Goal: Obtain resource: Download file/media

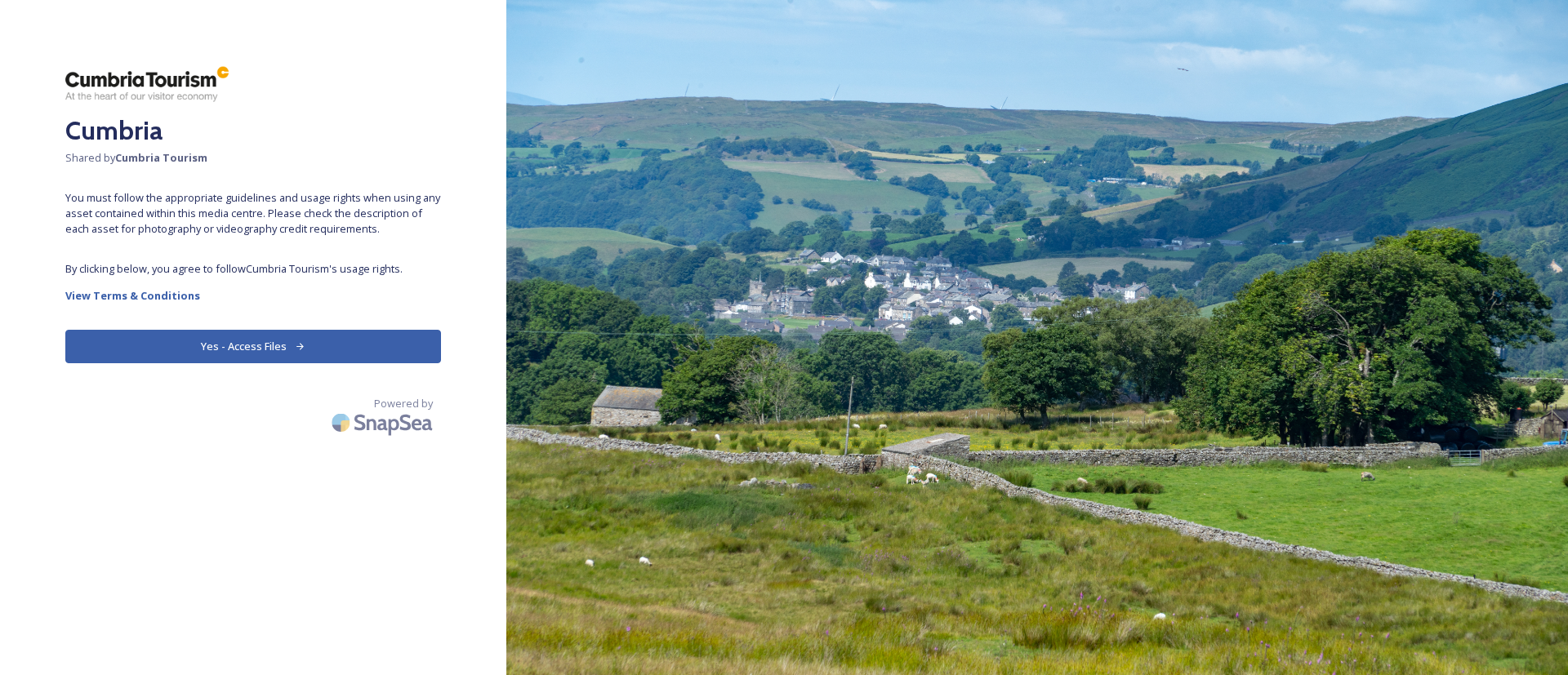
click at [374, 340] on button "Yes - Access Files" at bounding box center [253, 346] width 375 height 34
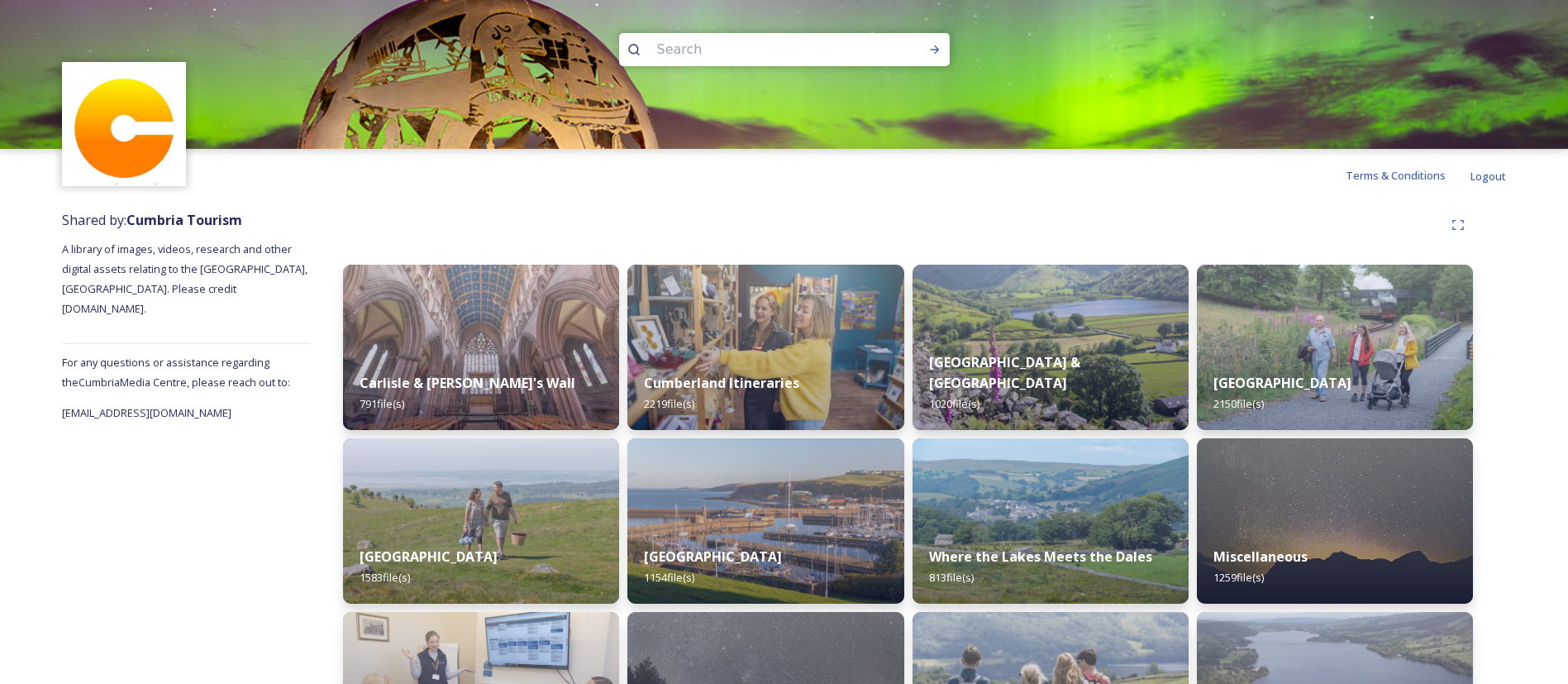
click at [709, 44] on input at bounding box center [762, 49] width 227 height 36
type input "another placce"
type input "another place"
click at [948, 46] on div "Run Search" at bounding box center [935, 49] width 30 height 30
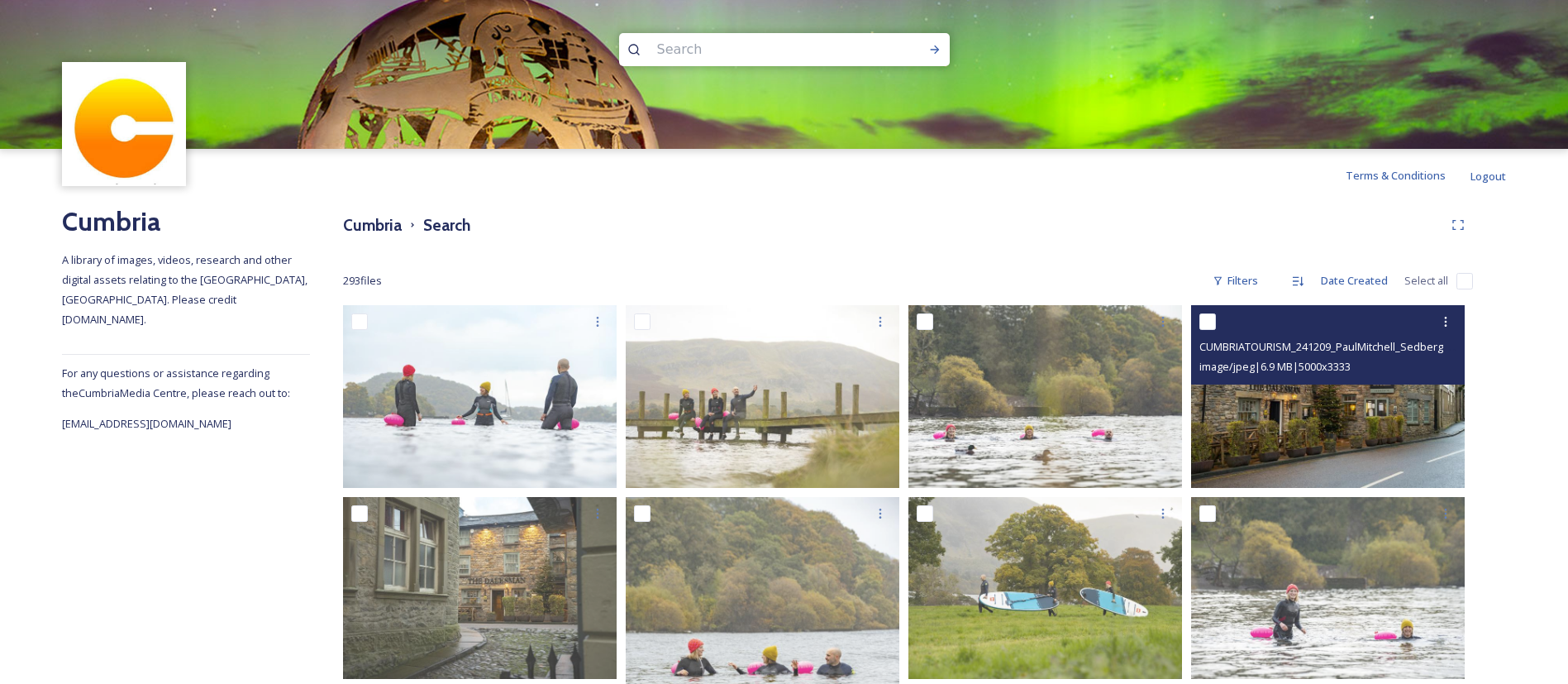
scroll to position [79, 0]
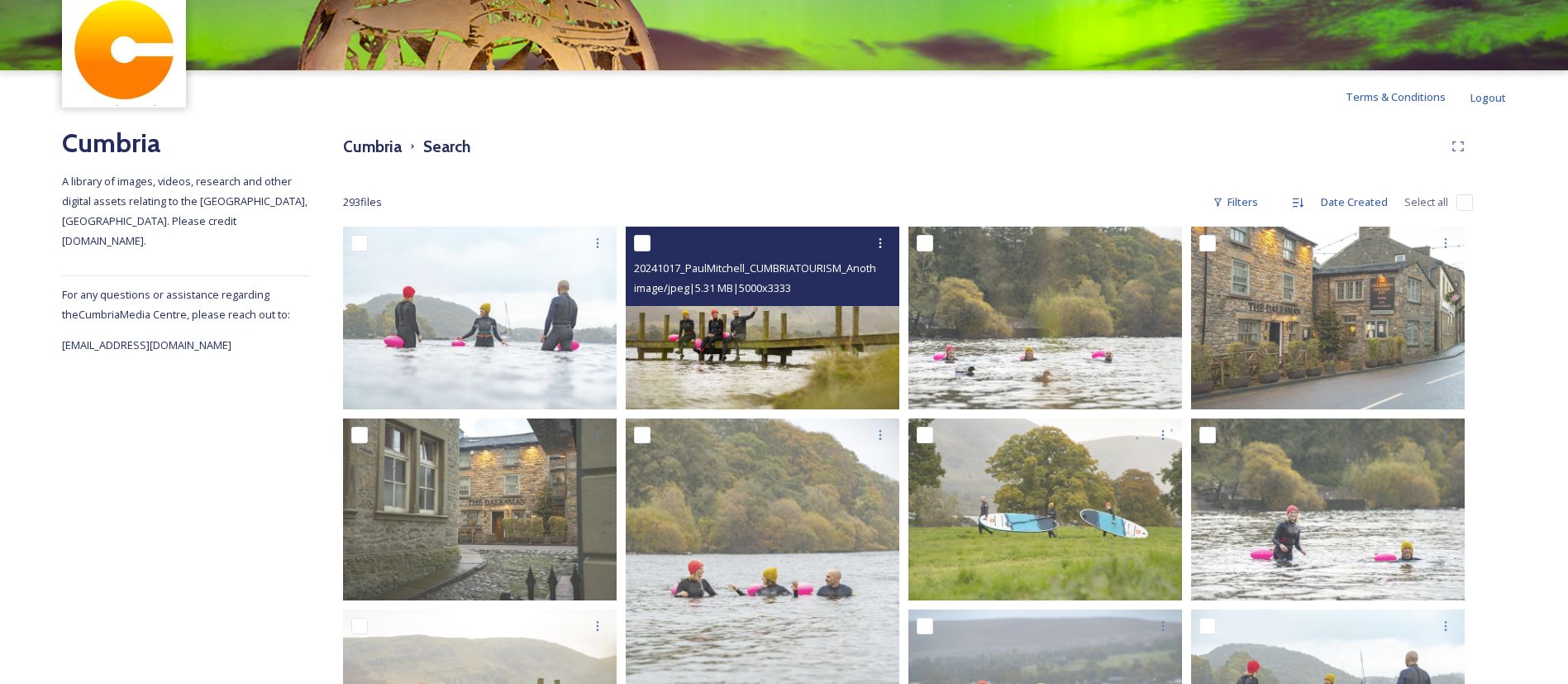
click at [768, 349] on img at bounding box center [762, 318] width 274 height 183
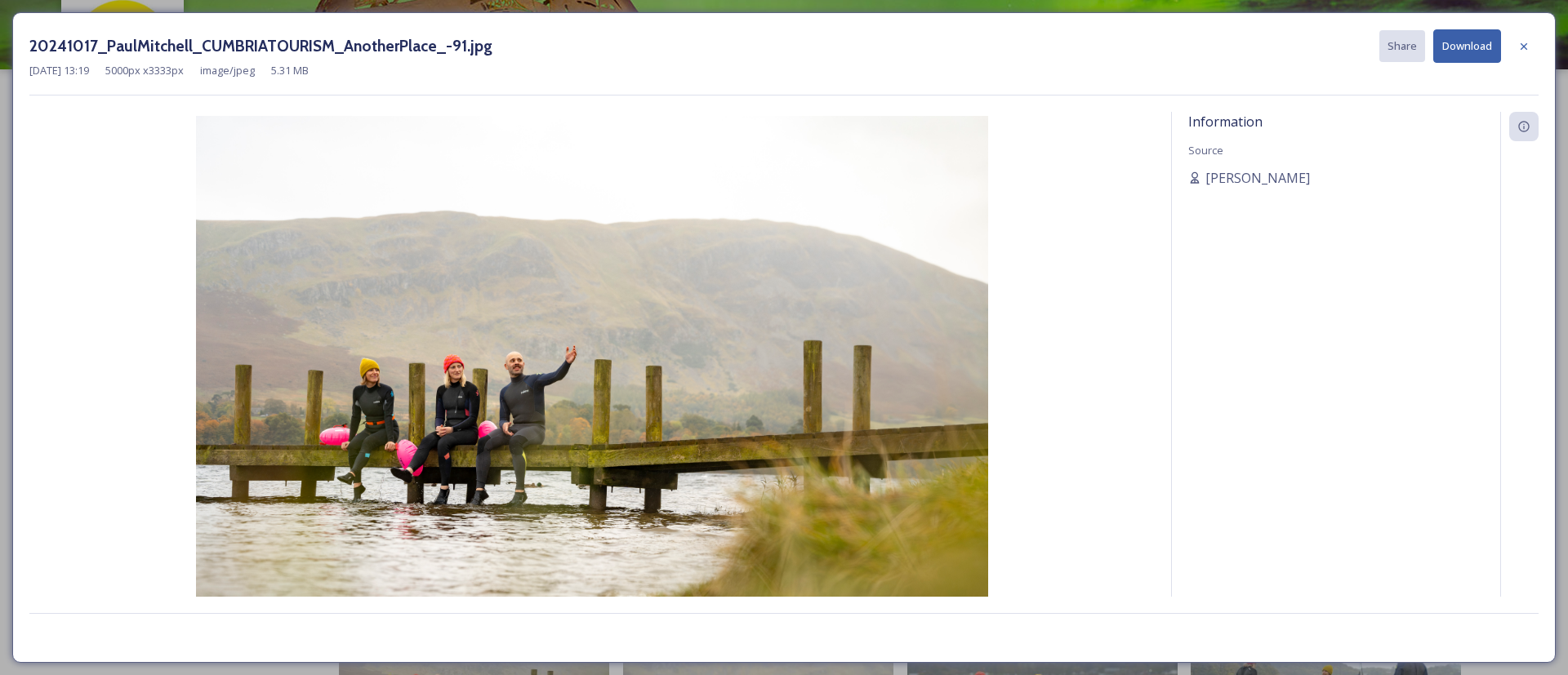
click at [1461, 48] on button "Download" at bounding box center [1467, 46] width 68 height 34
click at [1529, 49] on icon at bounding box center [1524, 46] width 13 height 13
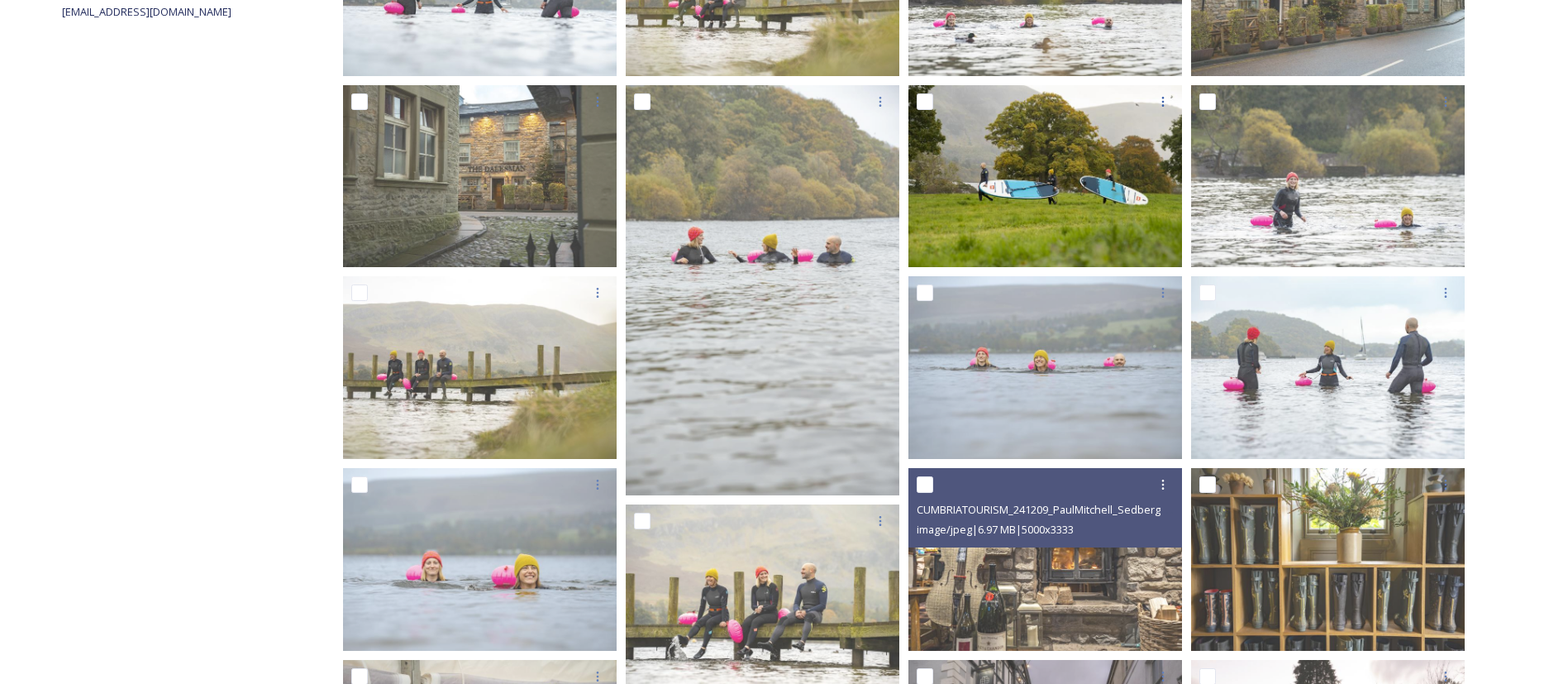
scroll to position [653, 0]
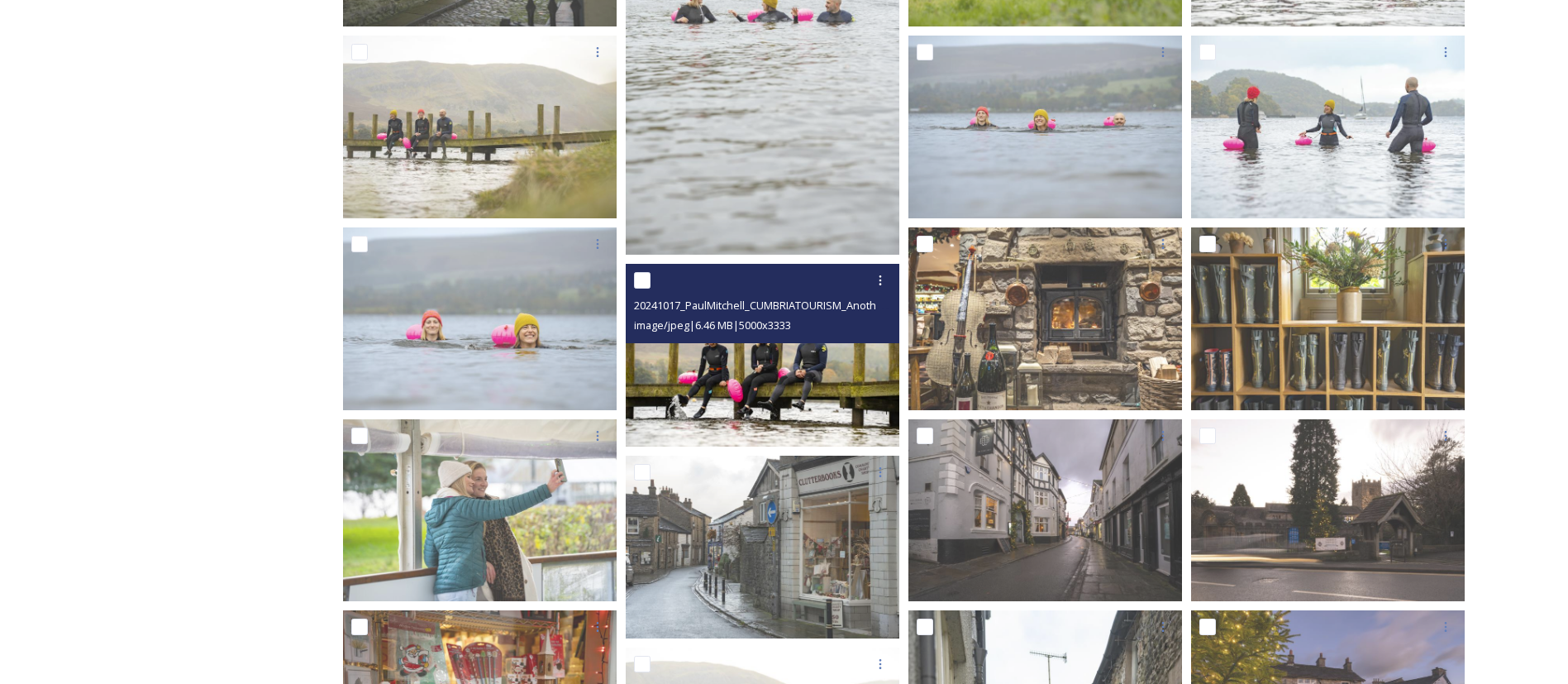
click at [815, 364] on img at bounding box center [762, 355] width 274 height 183
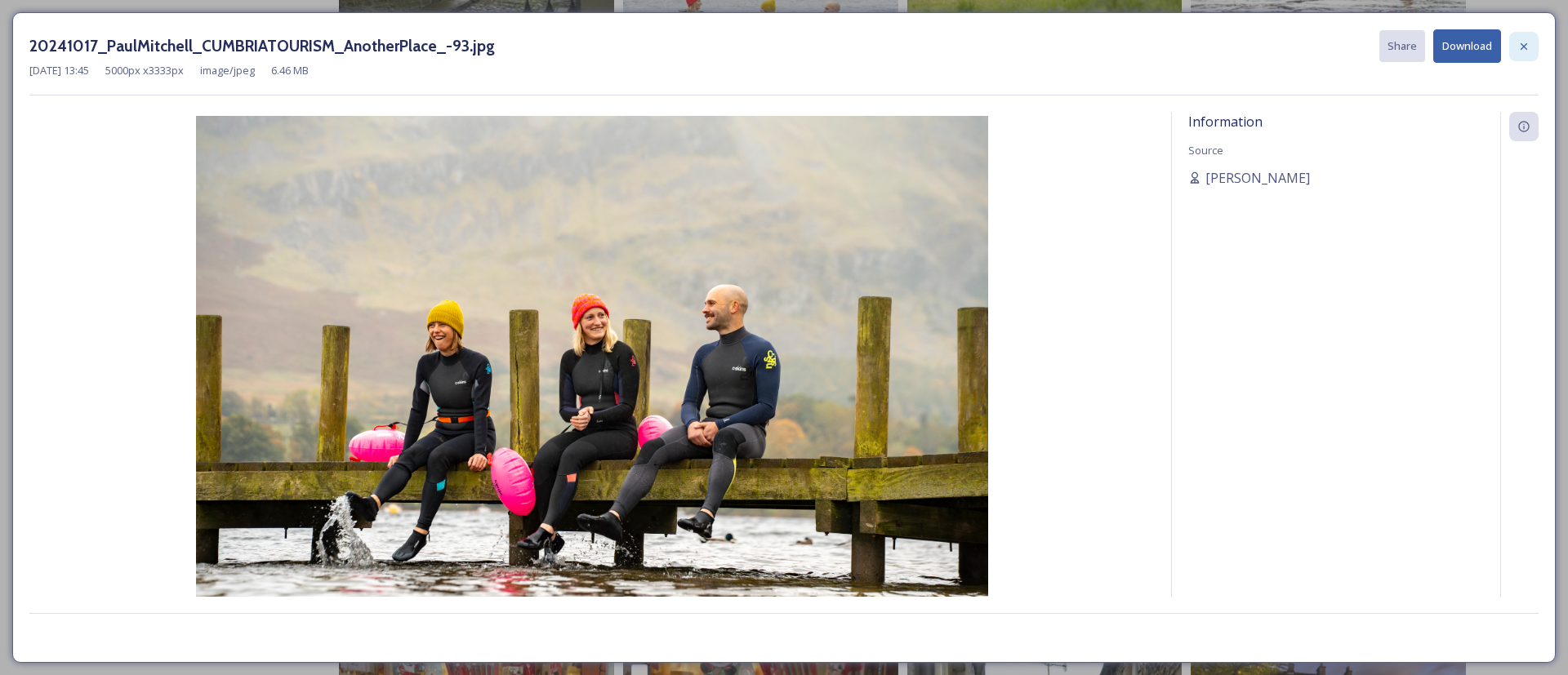
click at [1511, 50] on div at bounding box center [1524, 47] width 30 height 30
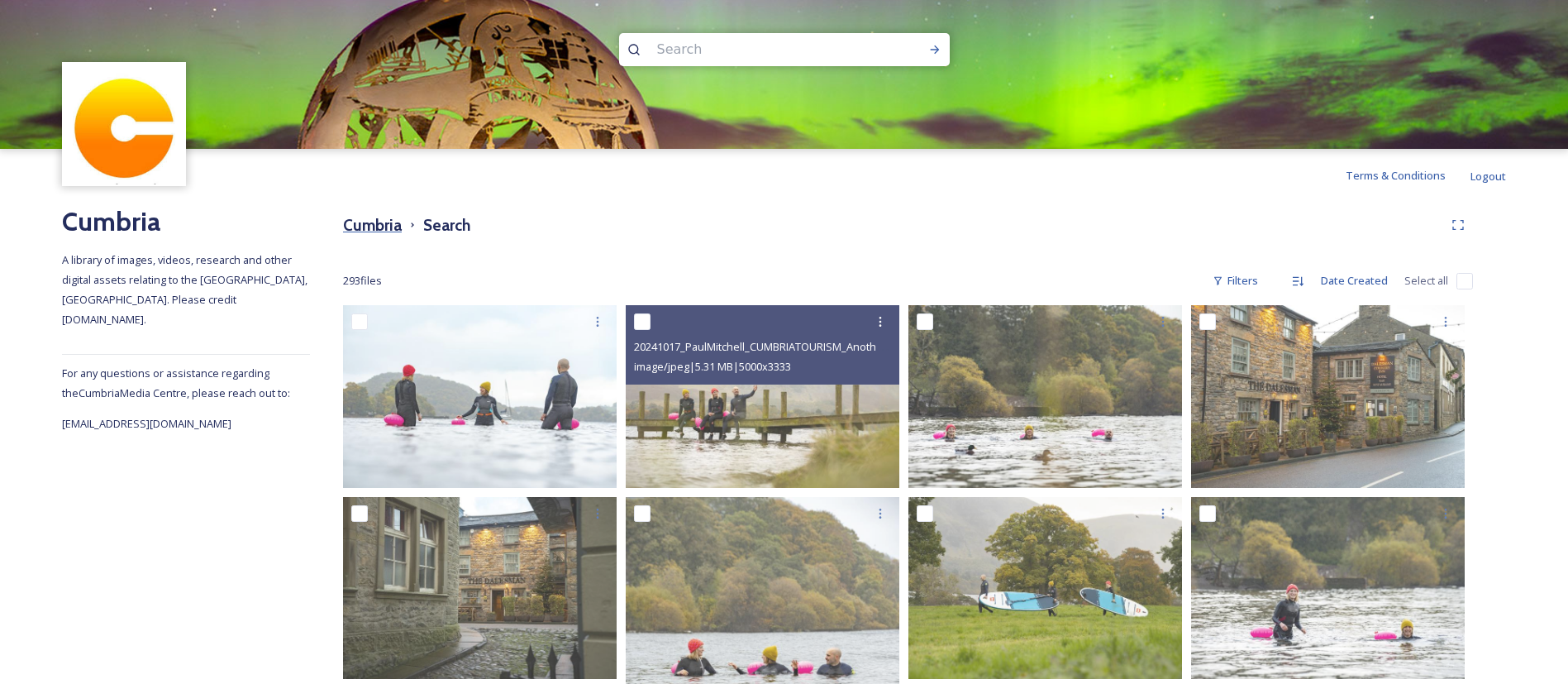
click at [377, 225] on h3 "Cumbria" at bounding box center [372, 225] width 59 height 24
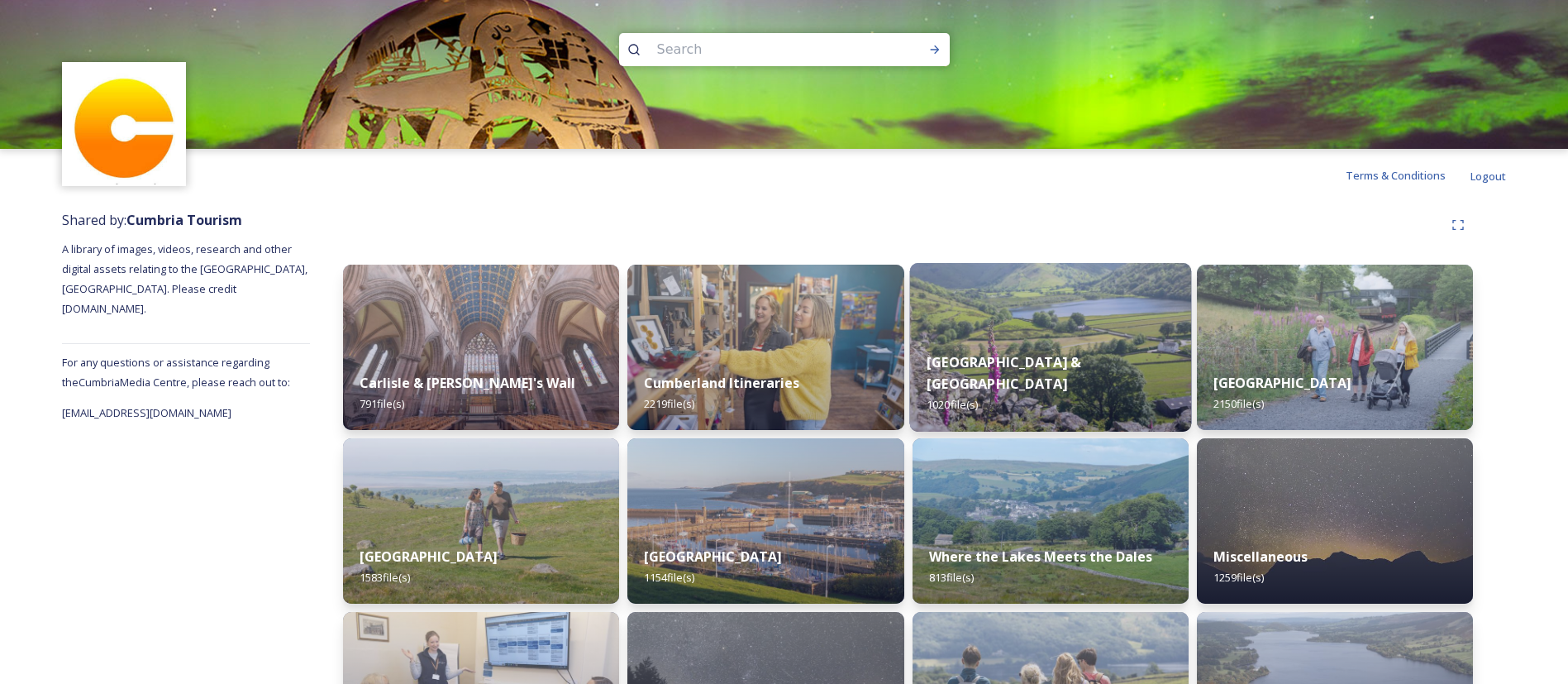
scroll to position [284, 0]
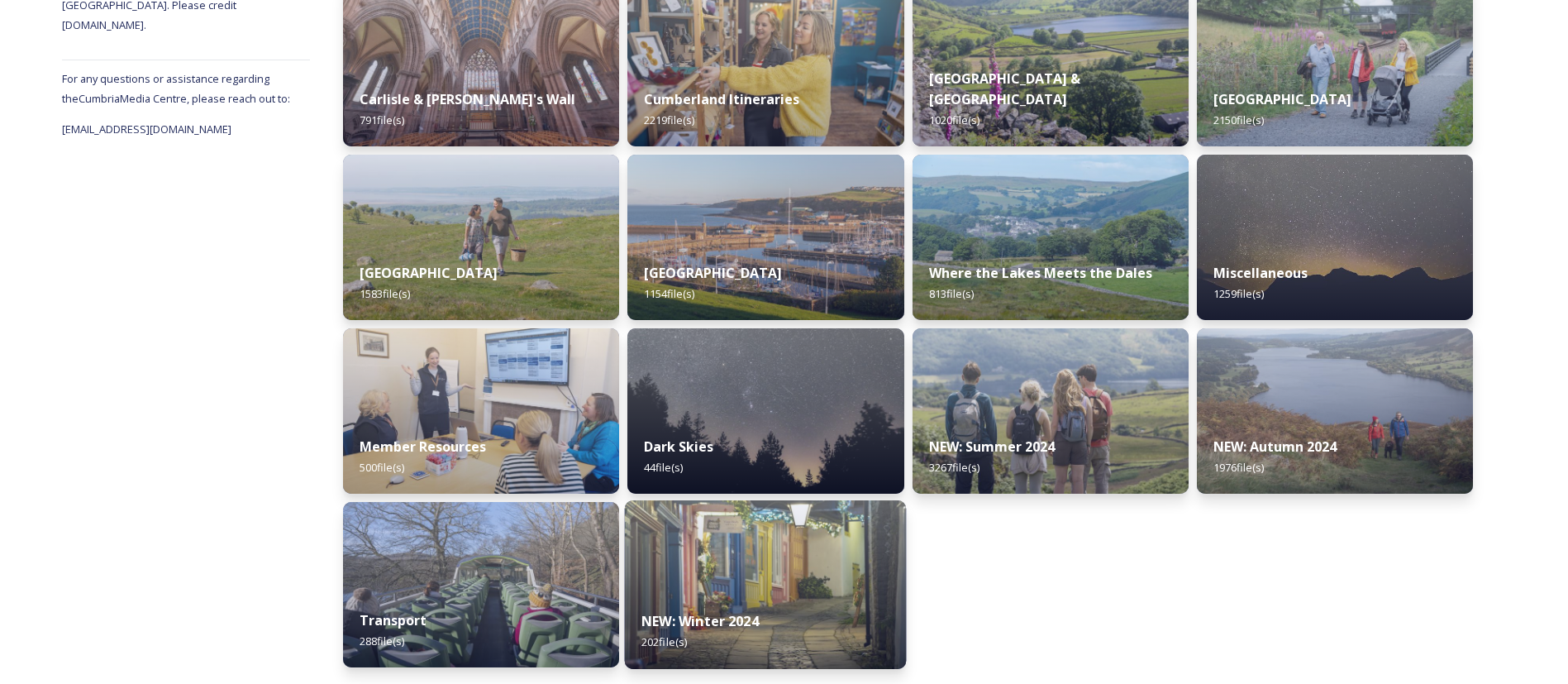
click at [788, 604] on div "NEW: Winter 2024 202 file(s)" at bounding box center [766, 631] width 282 height 75
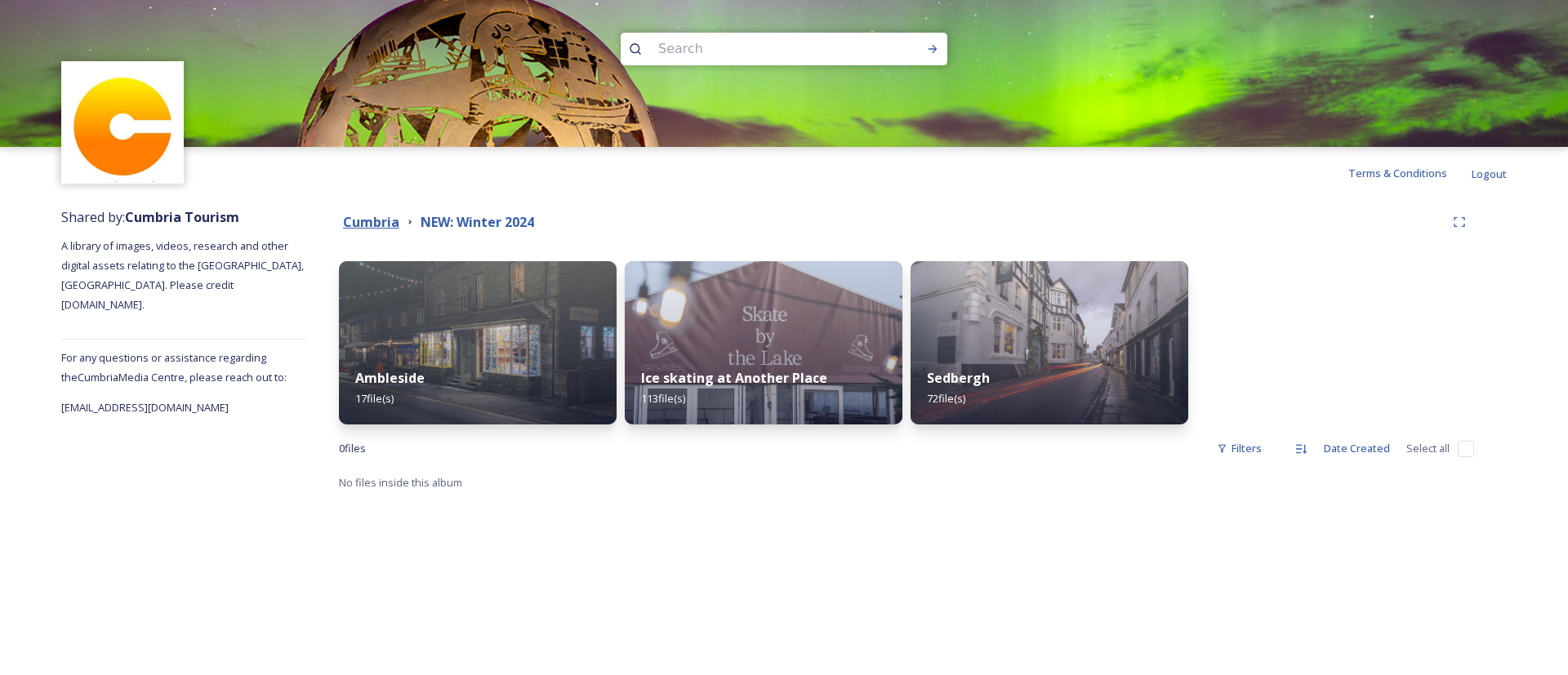
click at [367, 221] on strong "Cumbria" at bounding box center [371, 222] width 56 height 18
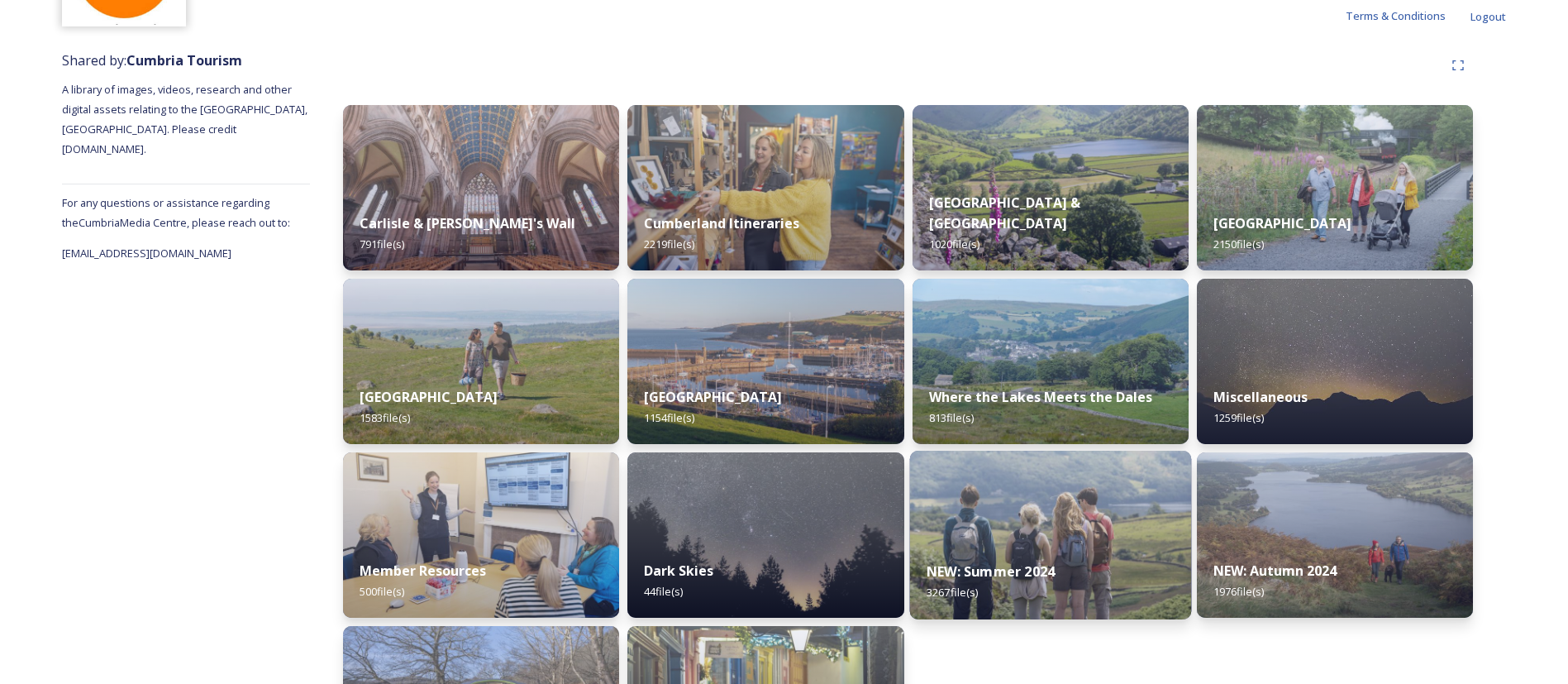
scroll to position [284, 0]
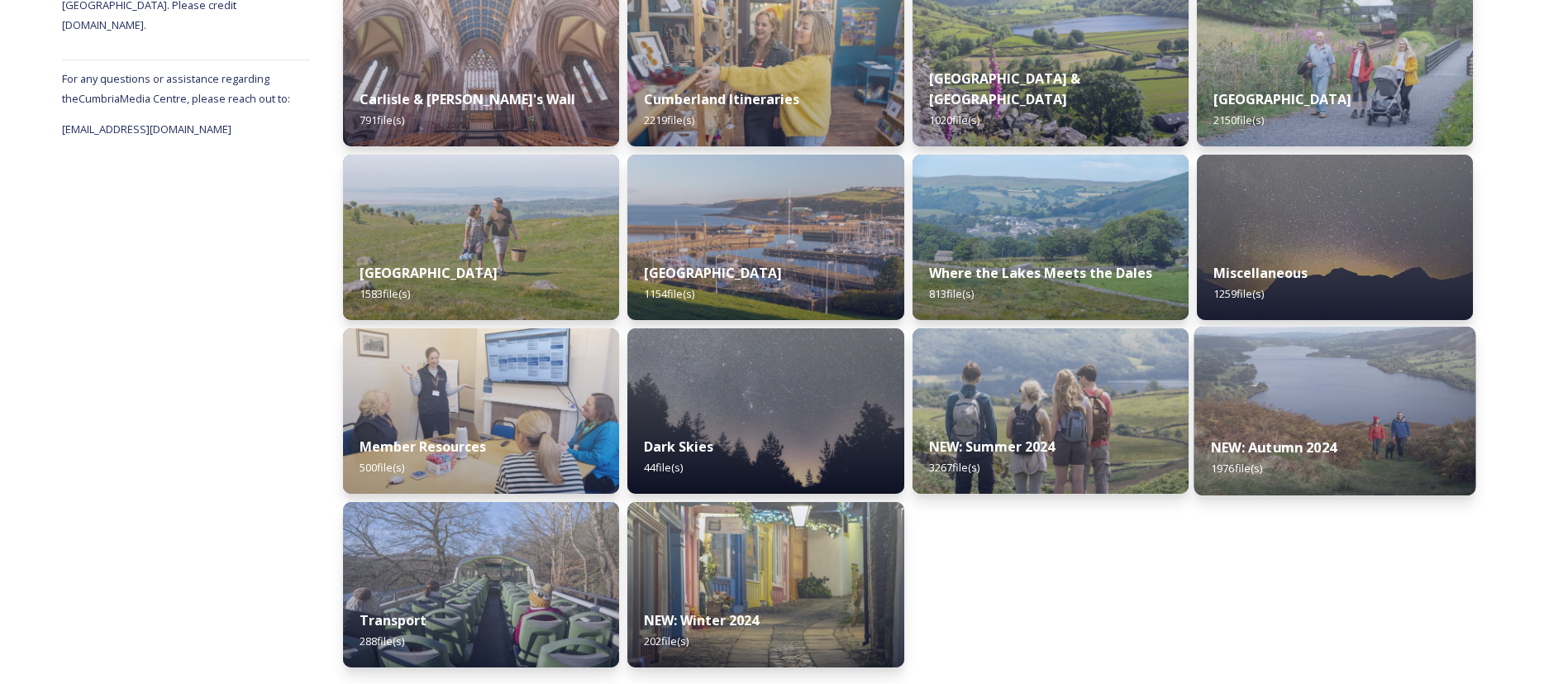
click at [1350, 429] on div "NEW: Autumn 2024 1976 file(s)" at bounding box center [1335, 458] width 282 height 75
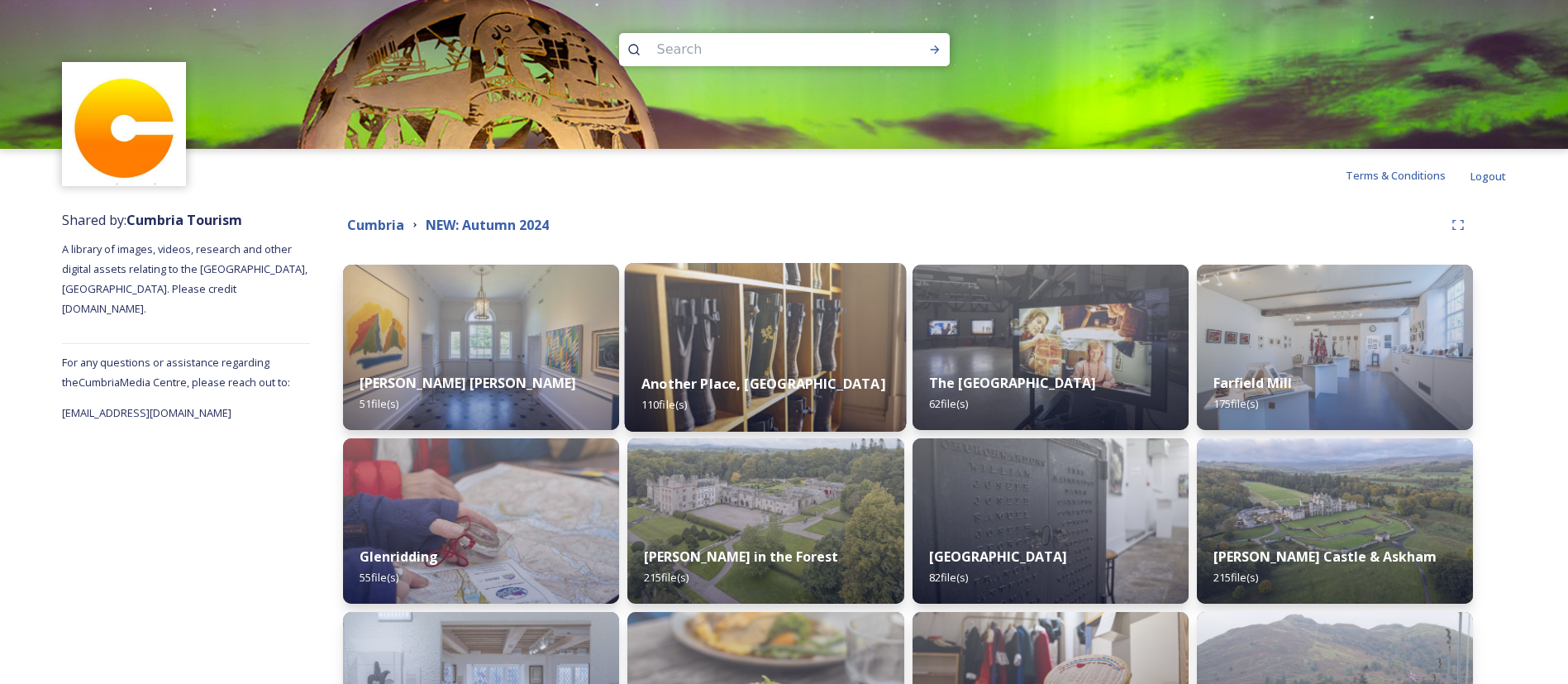
click at [735, 342] on img at bounding box center [766, 347] width 282 height 169
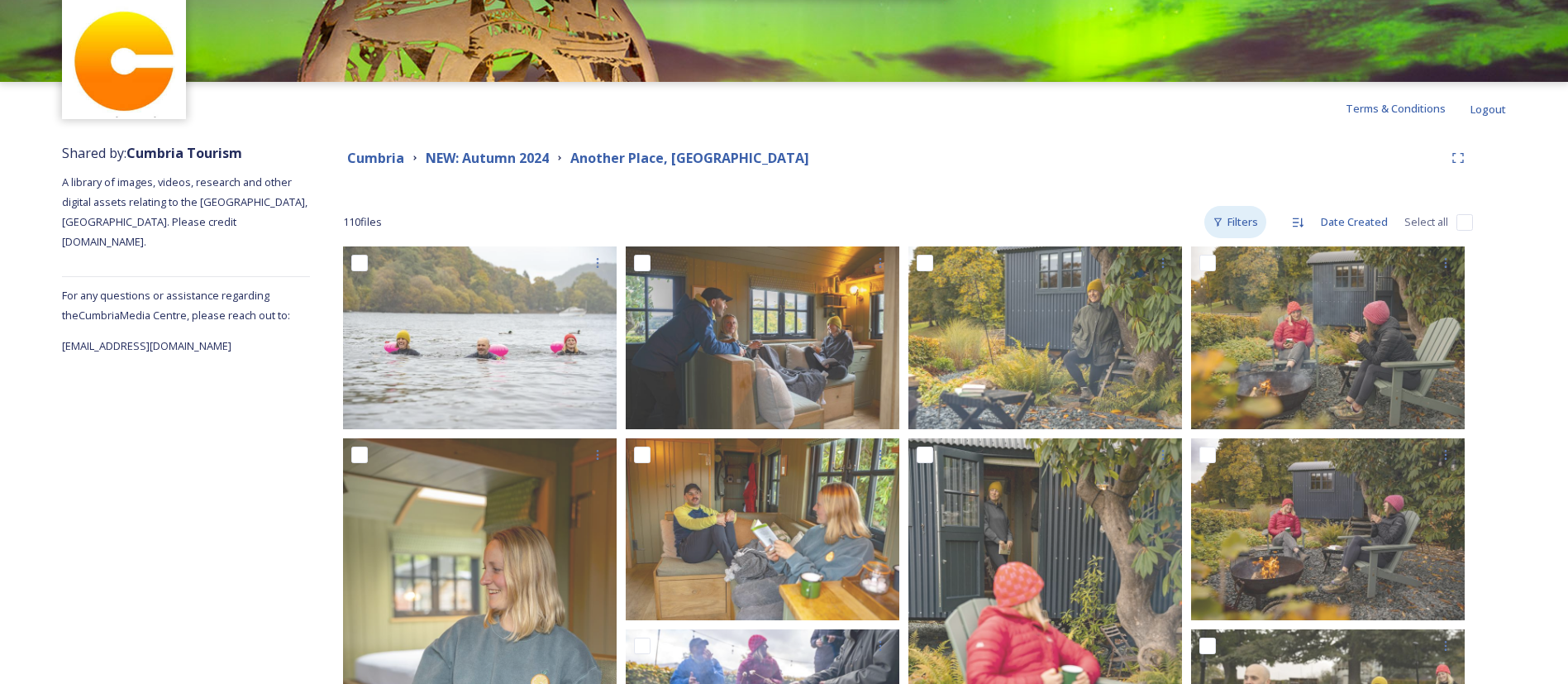
scroll to position [124, 0]
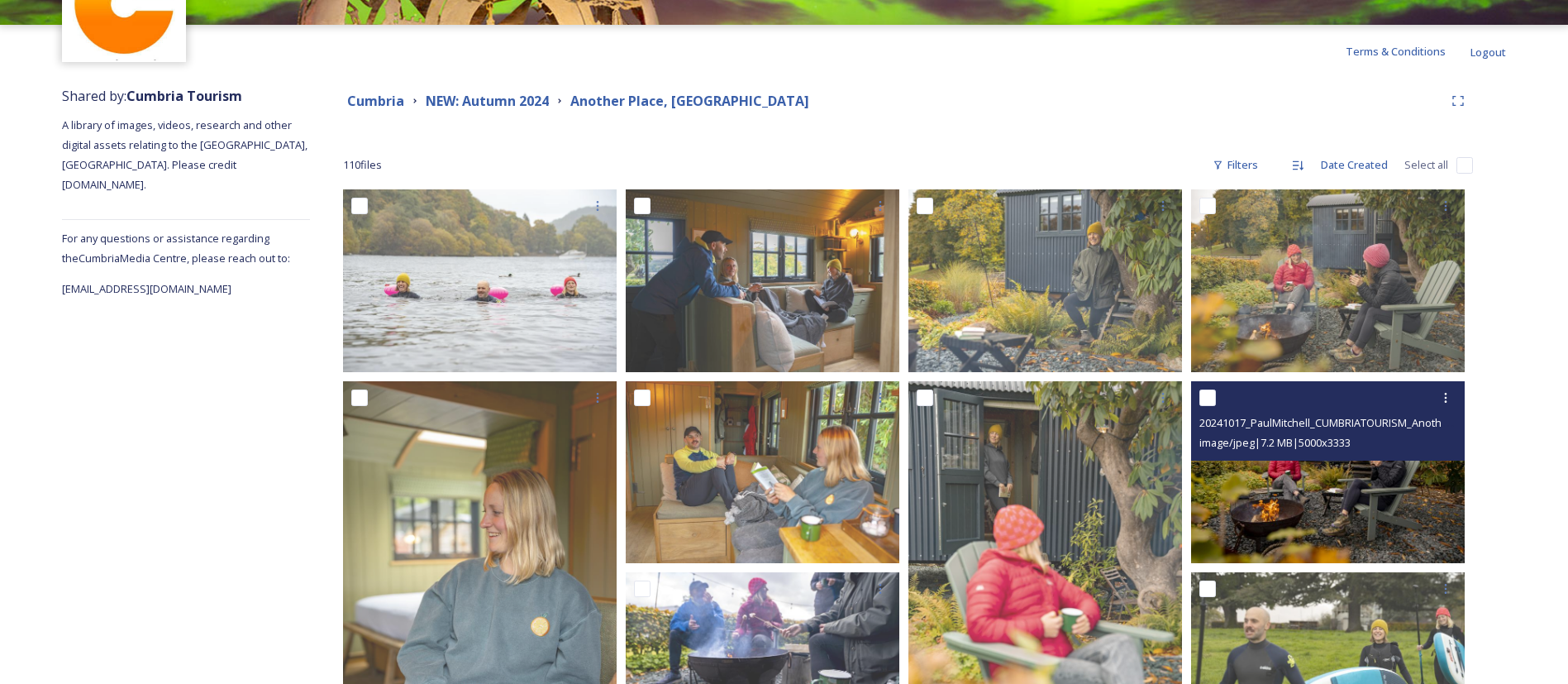
click at [1412, 470] on img at bounding box center [1328, 472] width 274 height 183
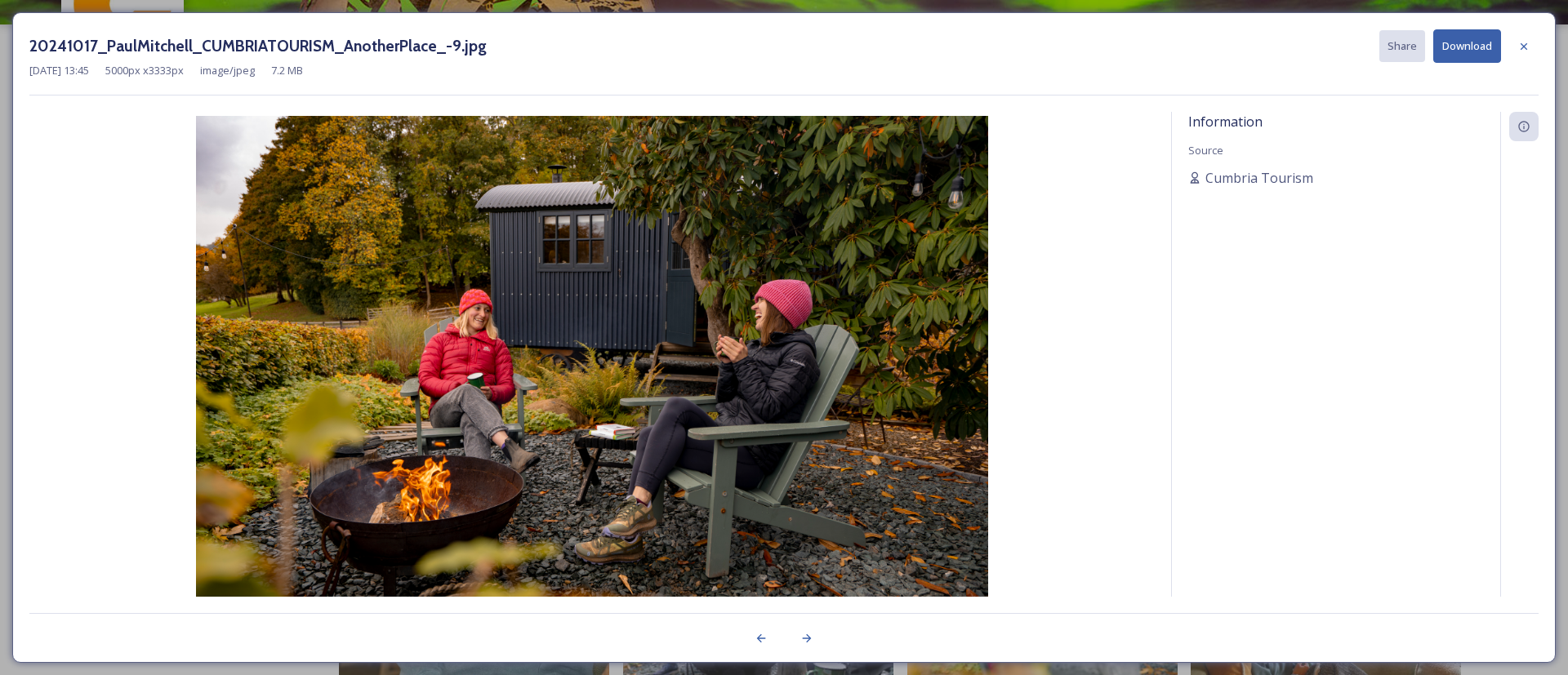
click at [1528, 43] on icon at bounding box center [1524, 46] width 13 height 13
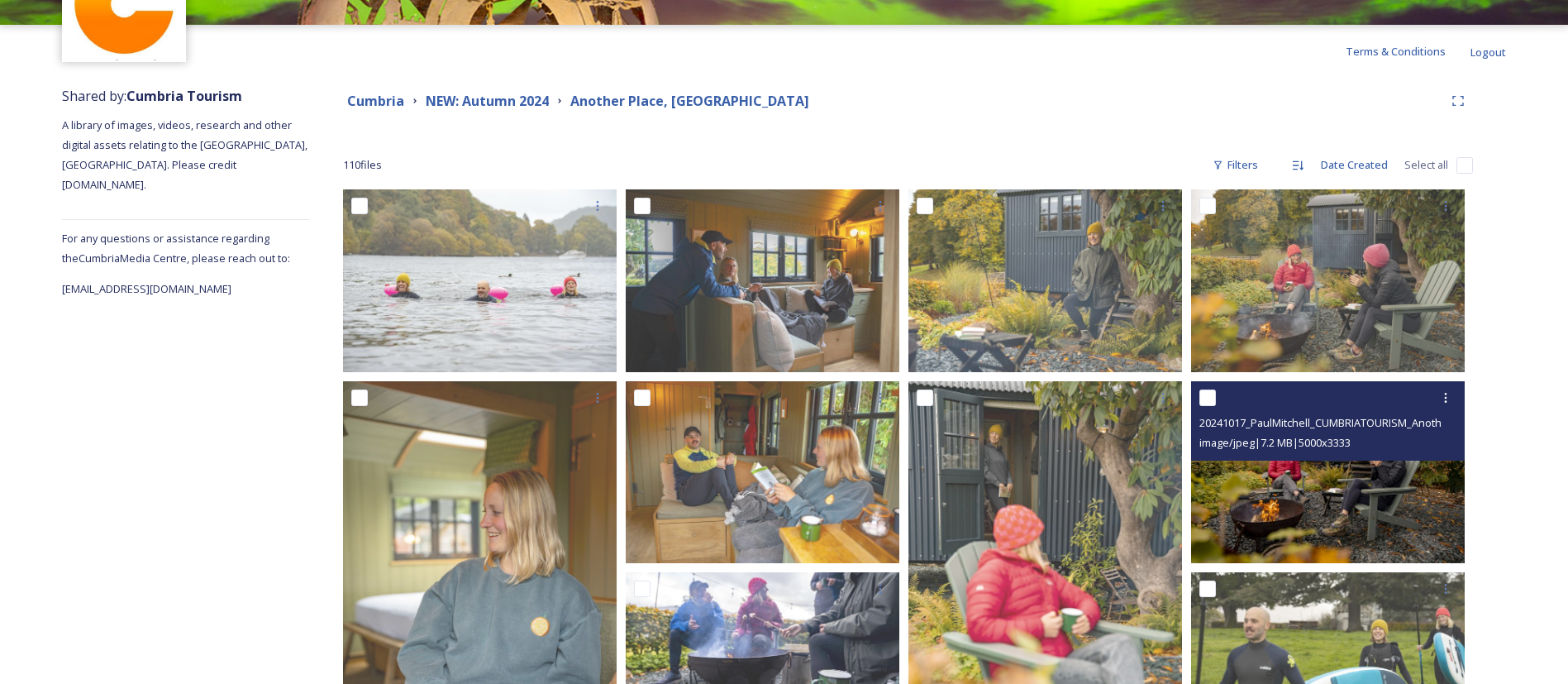
click at [1382, 485] on img at bounding box center [1328, 472] width 274 height 183
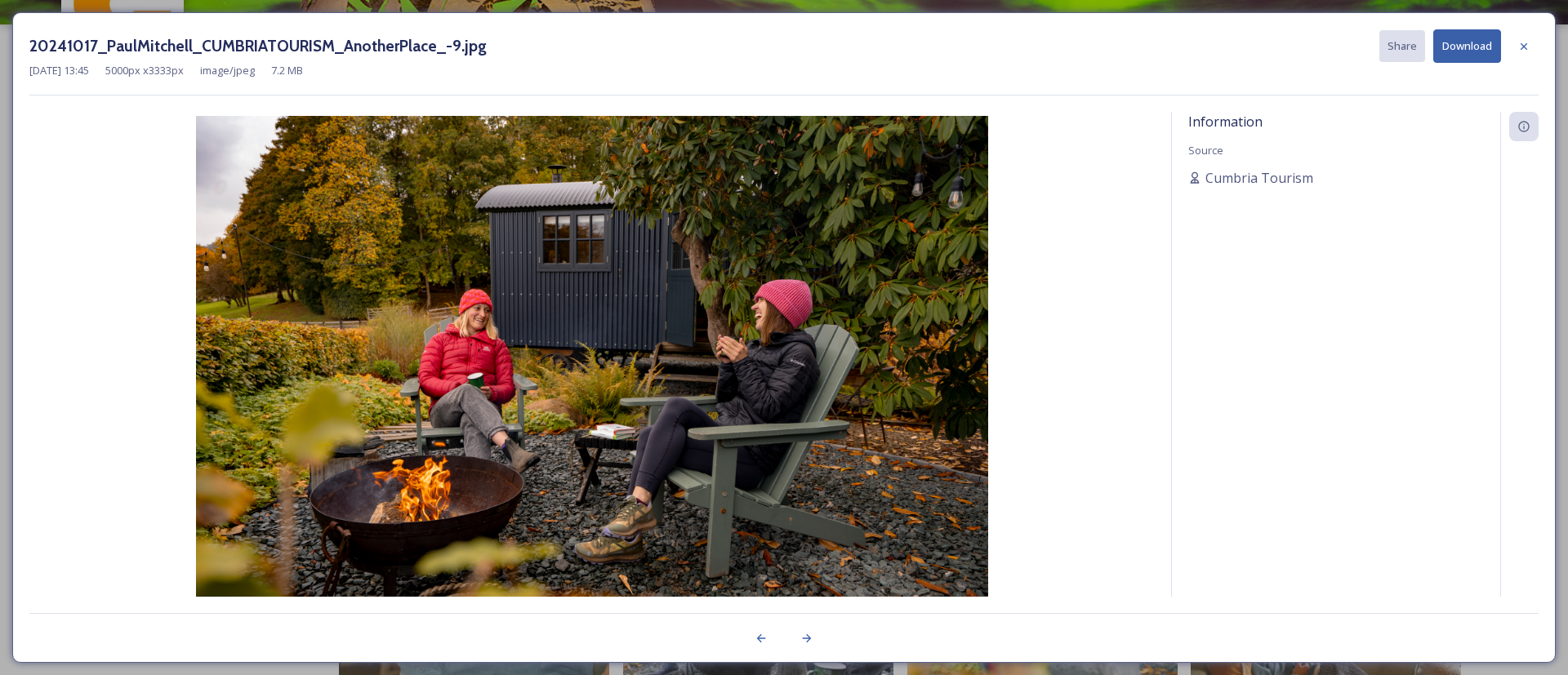
click at [1478, 50] on button "Download" at bounding box center [1467, 46] width 68 height 34
click at [1529, 50] on icon at bounding box center [1524, 46] width 13 height 13
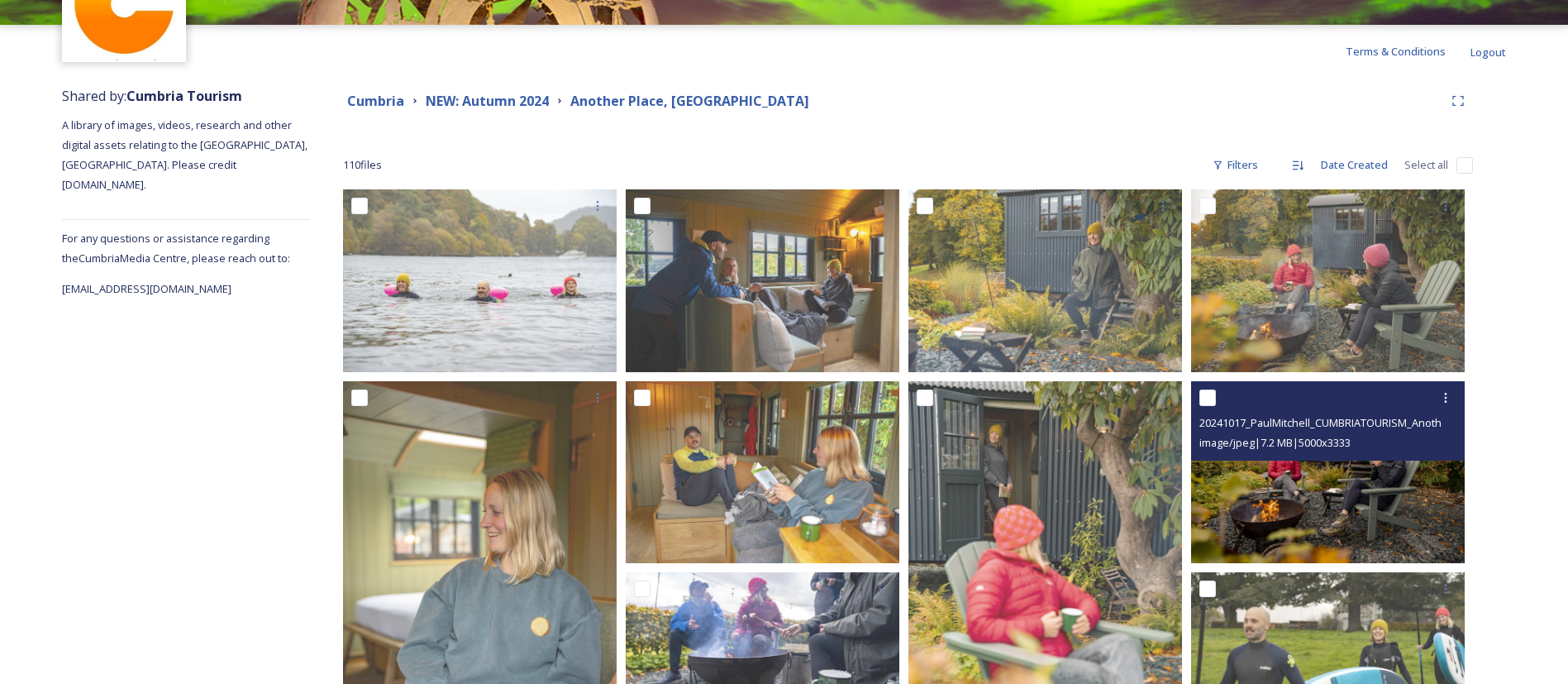
scroll to position [620, 0]
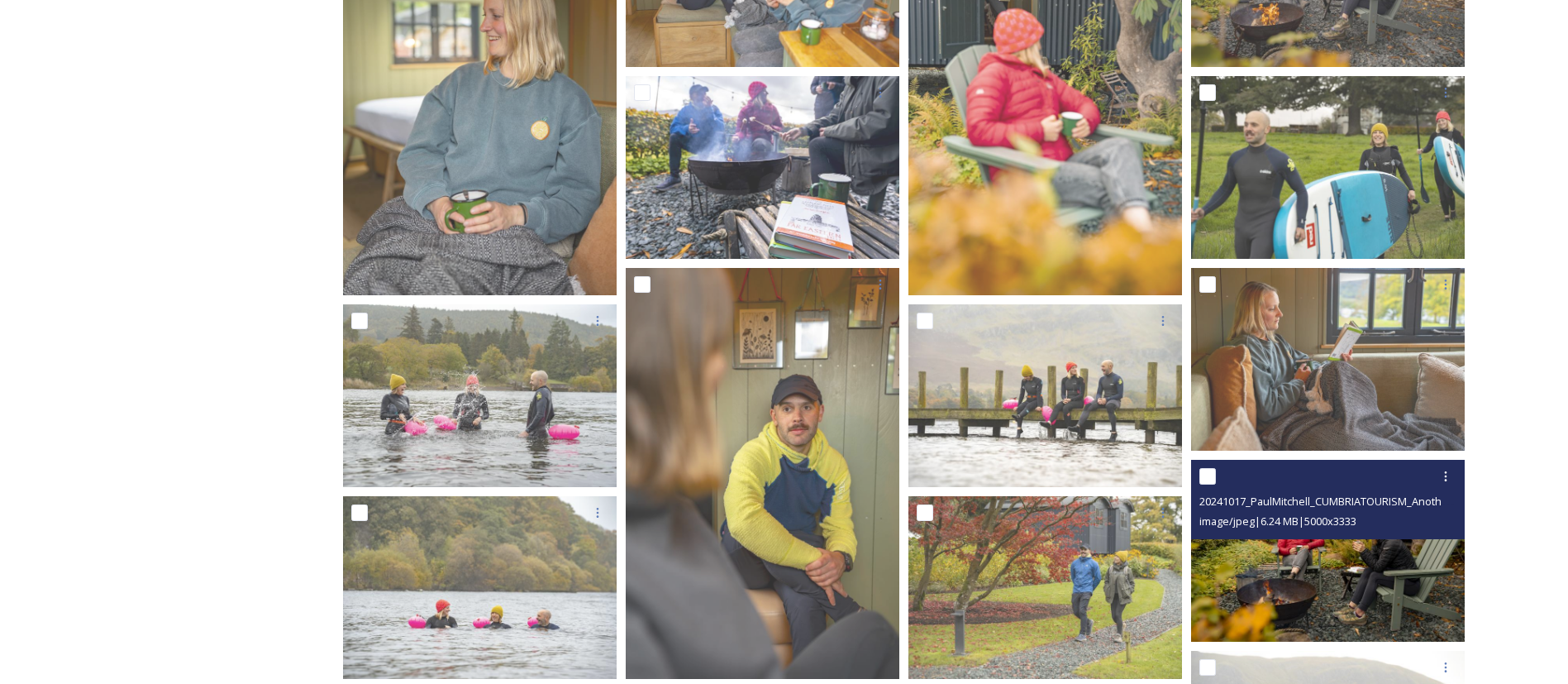
click at [1372, 567] on img at bounding box center [1328, 551] width 274 height 183
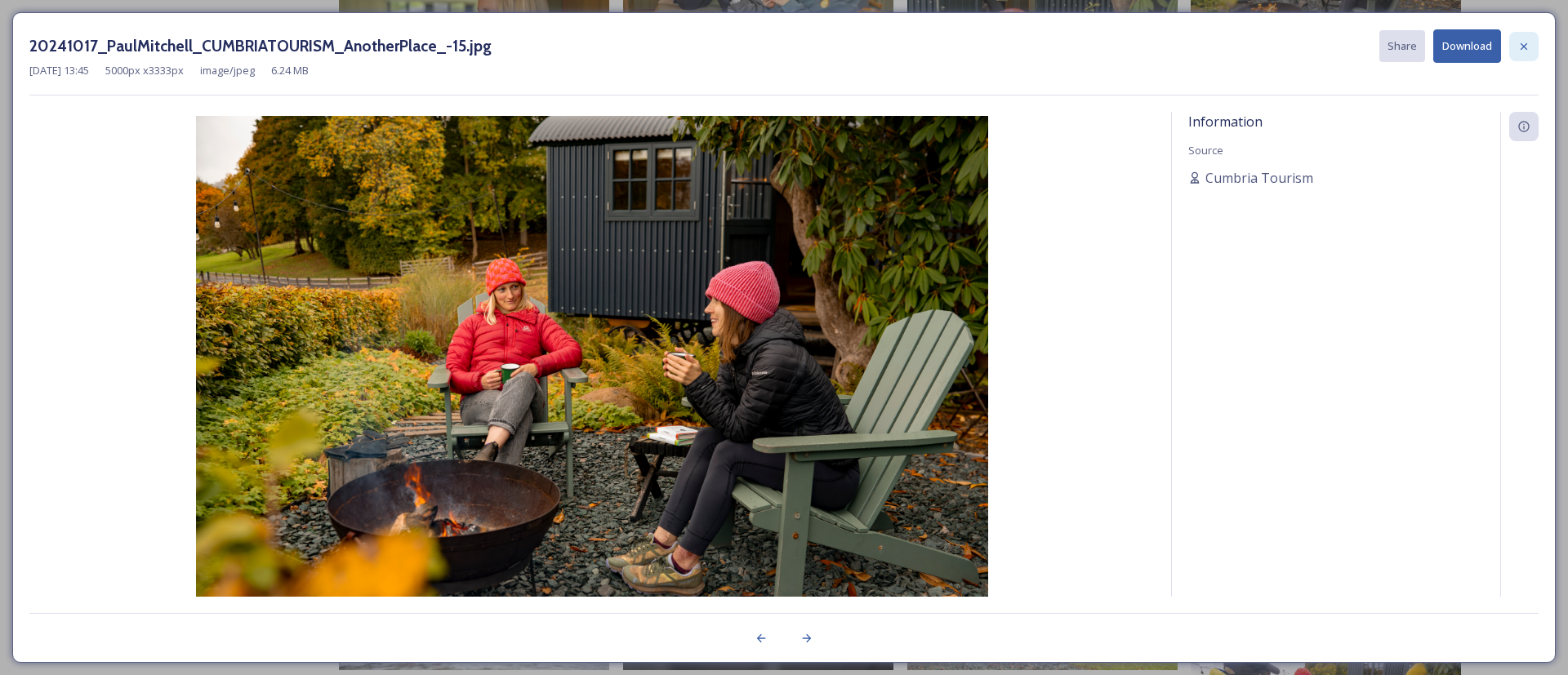
click at [1524, 54] on div at bounding box center [1524, 47] width 30 height 30
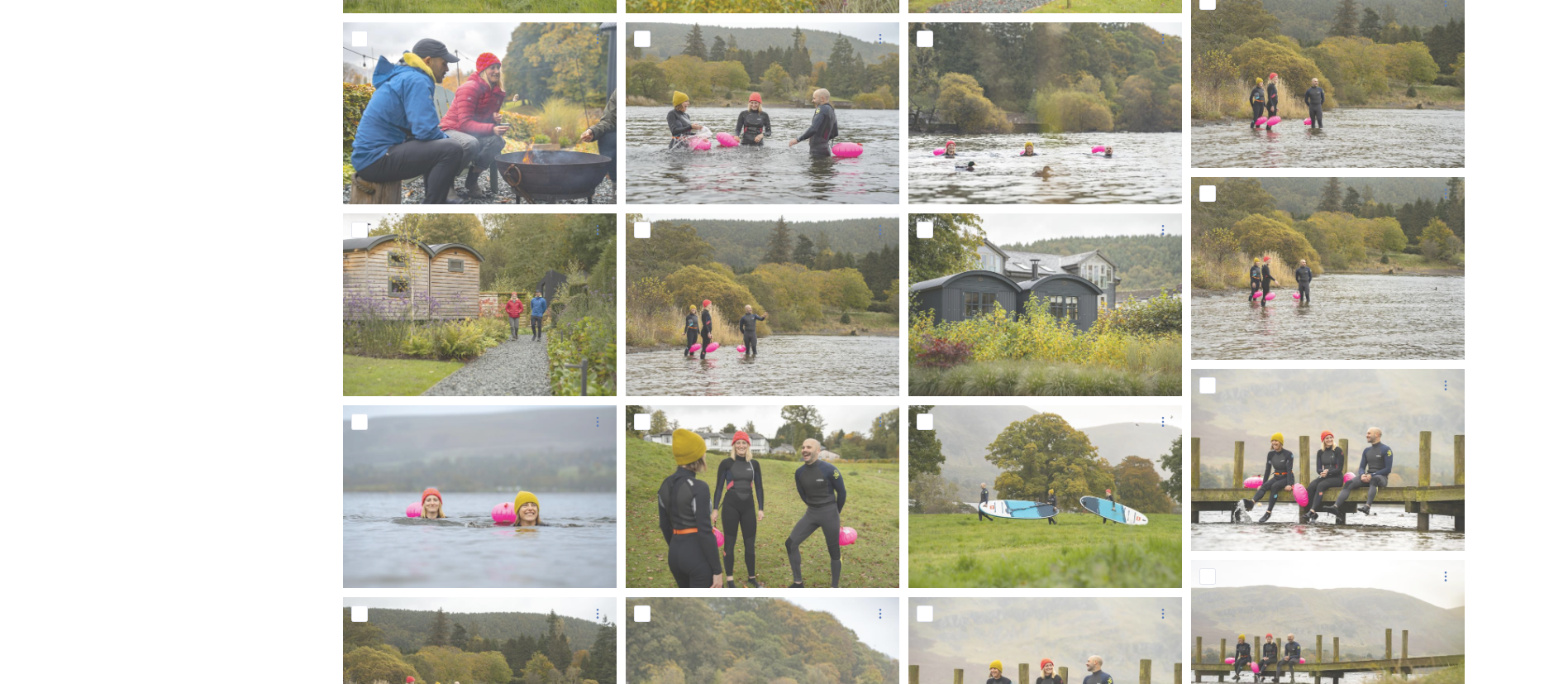
scroll to position [2109, 0]
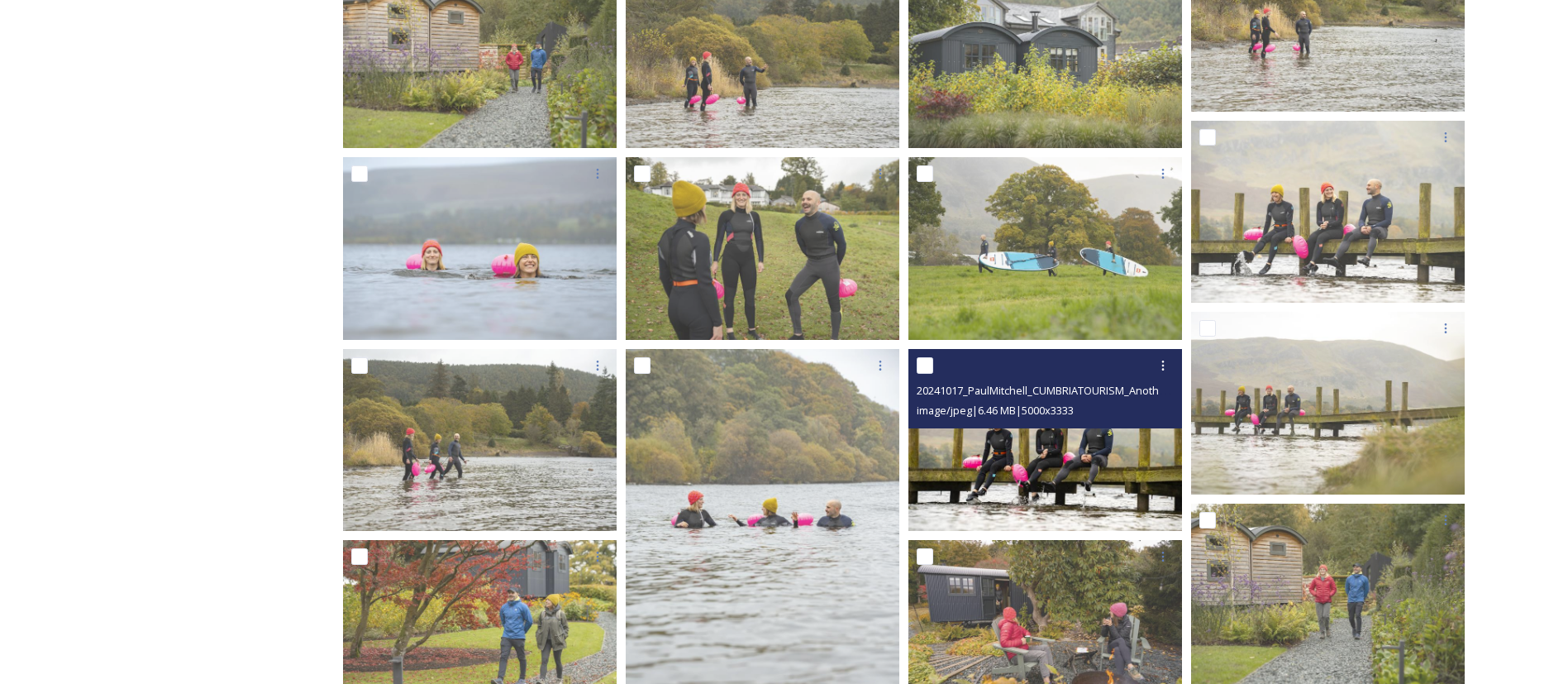
click at [1104, 462] on img at bounding box center [1045, 440] width 274 height 183
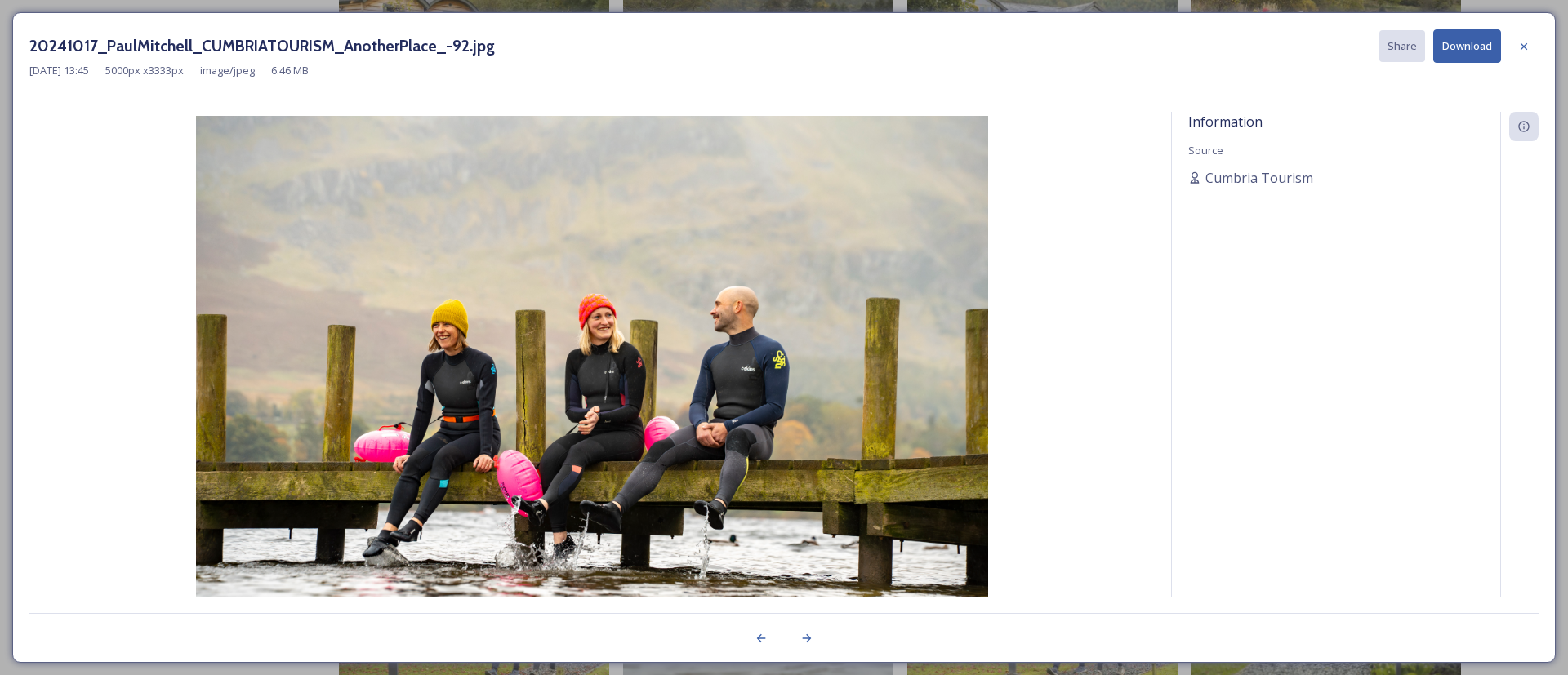
click at [1463, 48] on button "Download" at bounding box center [1467, 46] width 68 height 34
click at [1524, 50] on icon at bounding box center [1524, 46] width 13 height 13
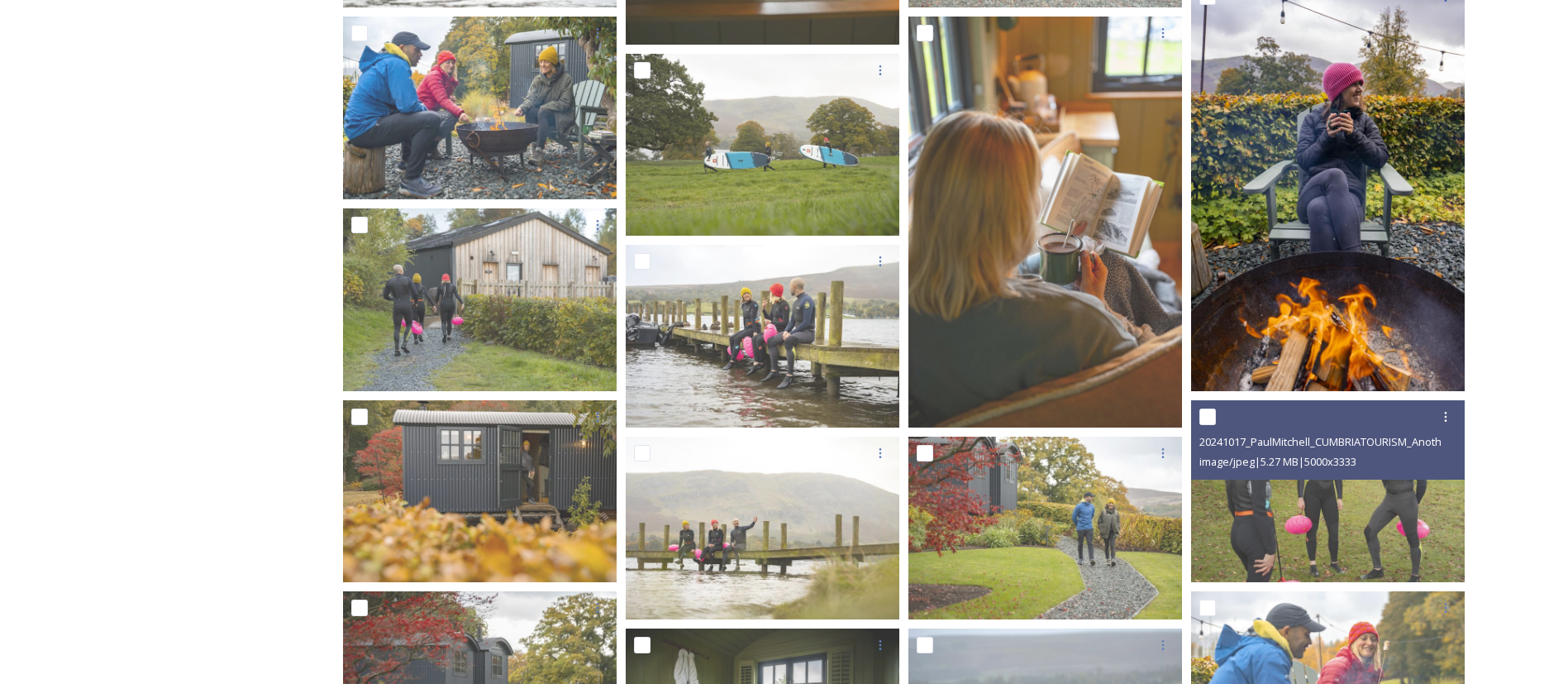
scroll to position [3226, 0]
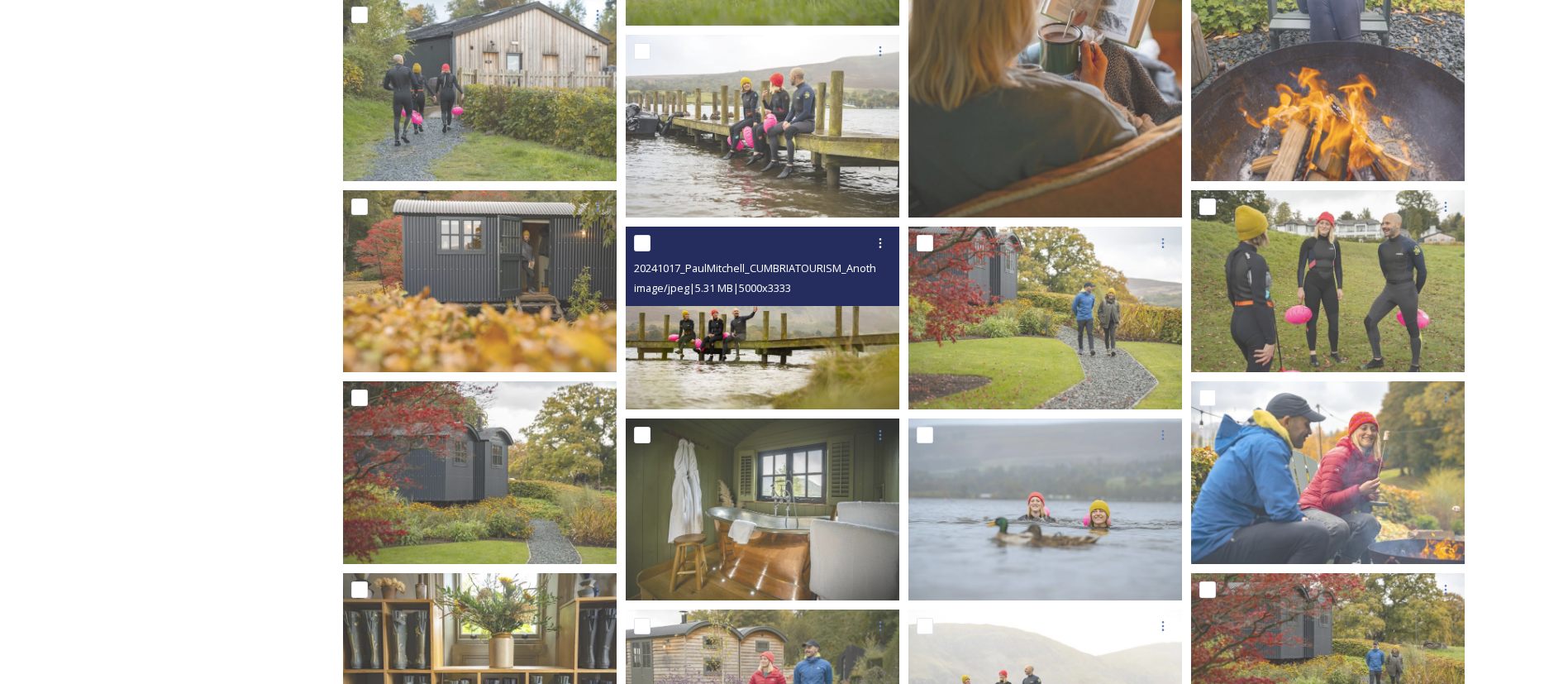
click at [766, 362] on img at bounding box center [762, 318] width 274 height 183
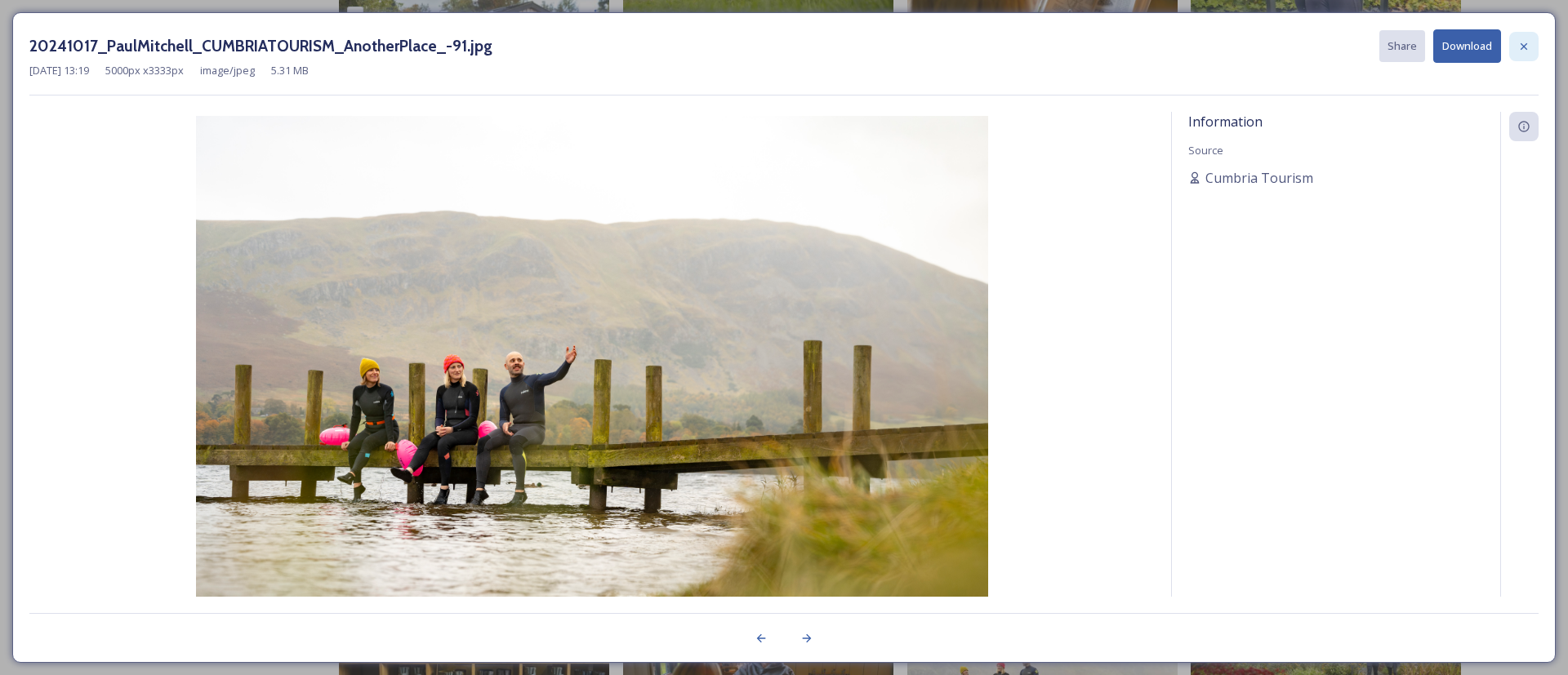
click at [1525, 51] on icon at bounding box center [1524, 46] width 13 height 13
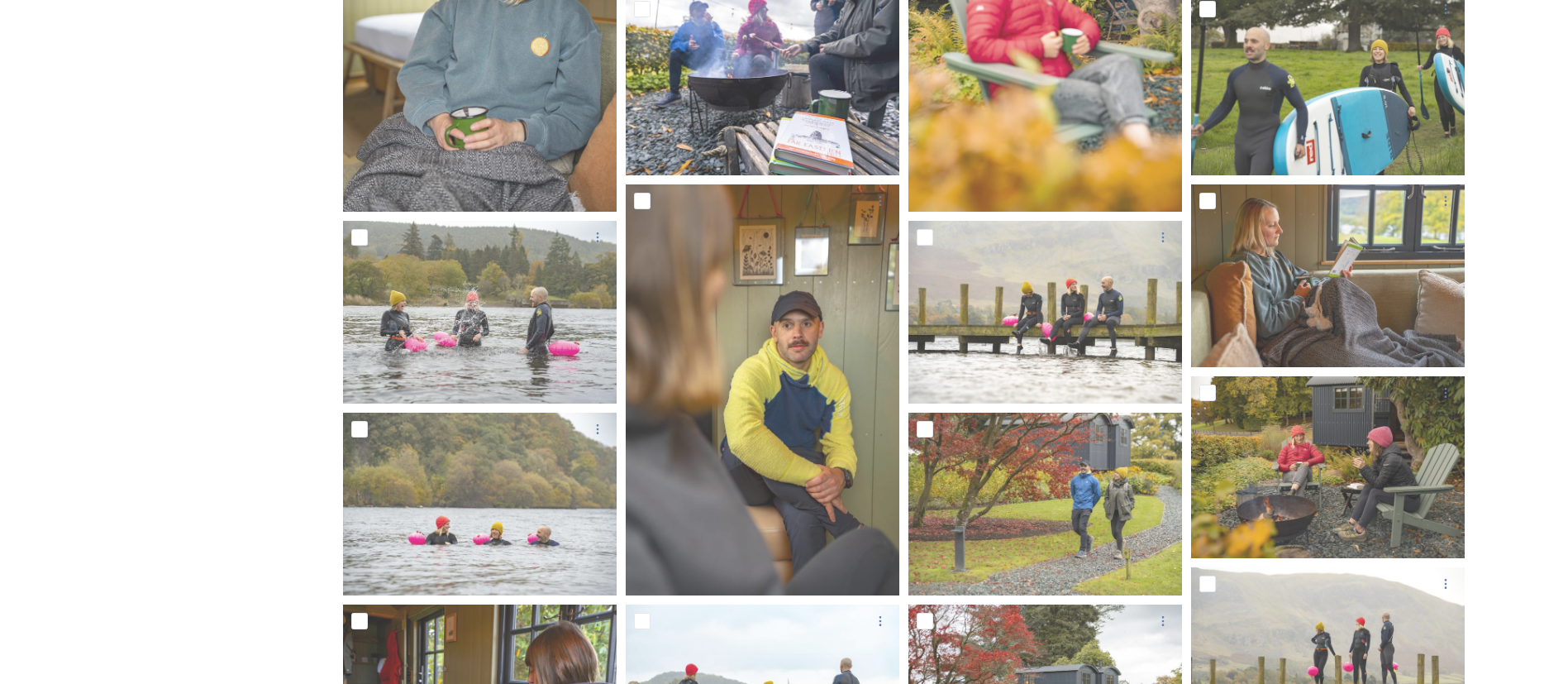
scroll to position [0, 0]
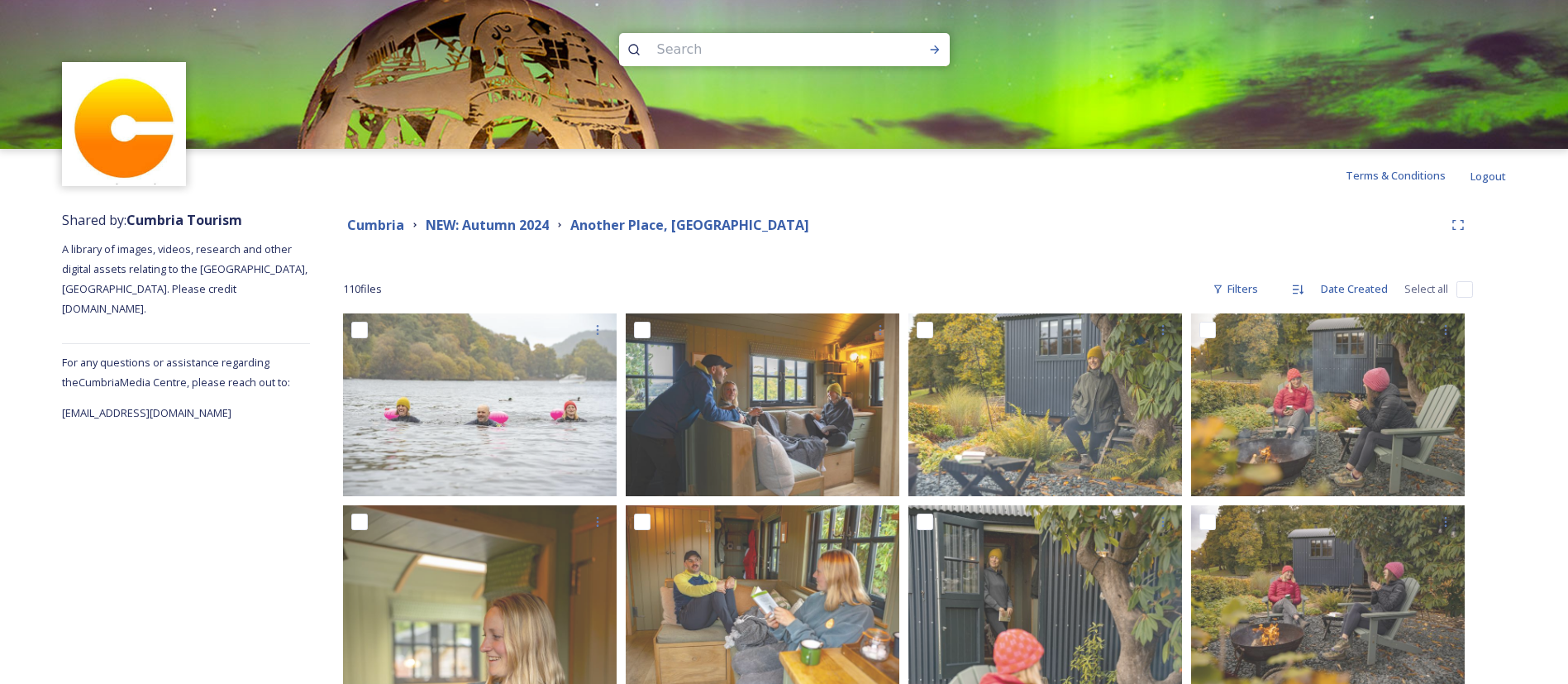
click at [723, 47] on input at bounding box center [762, 49] width 227 height 36
click at [490, 218] on strong "NEW: Autumn 2024" at bounding box center [487, 225] width 123 height 18
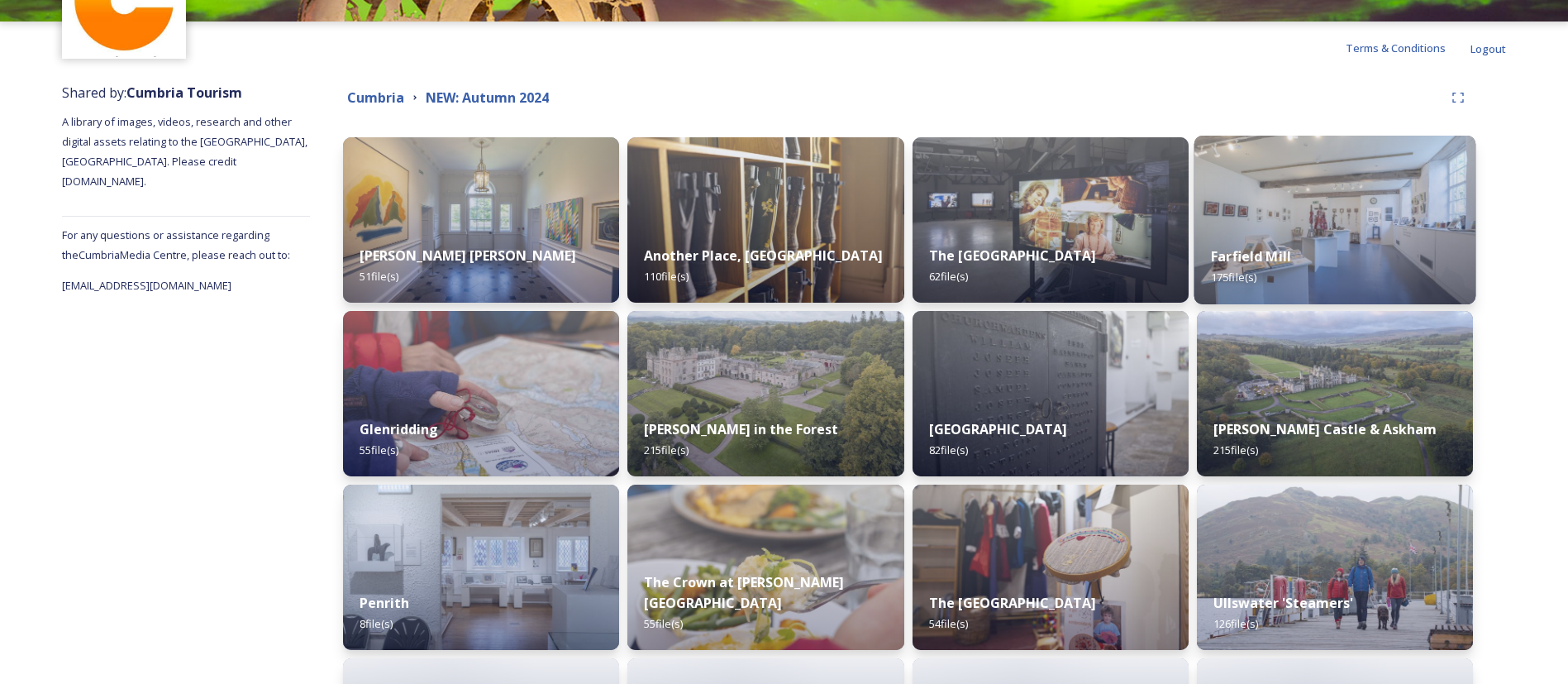
scroll to position [248, 0]
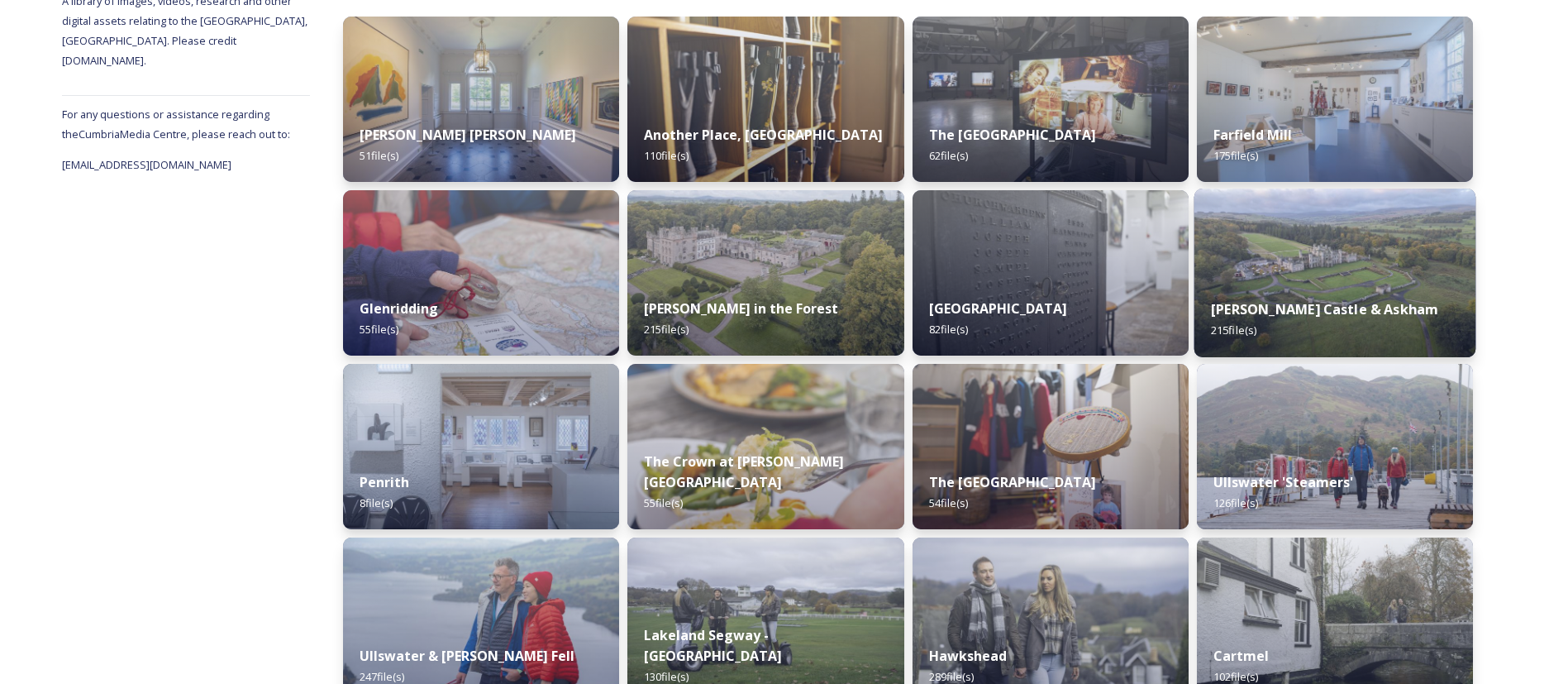
click at [1358, 312] on strong "[PERSON_NAME] Castle & Askham" at bounding box center [1325, 310] width 228 height 18
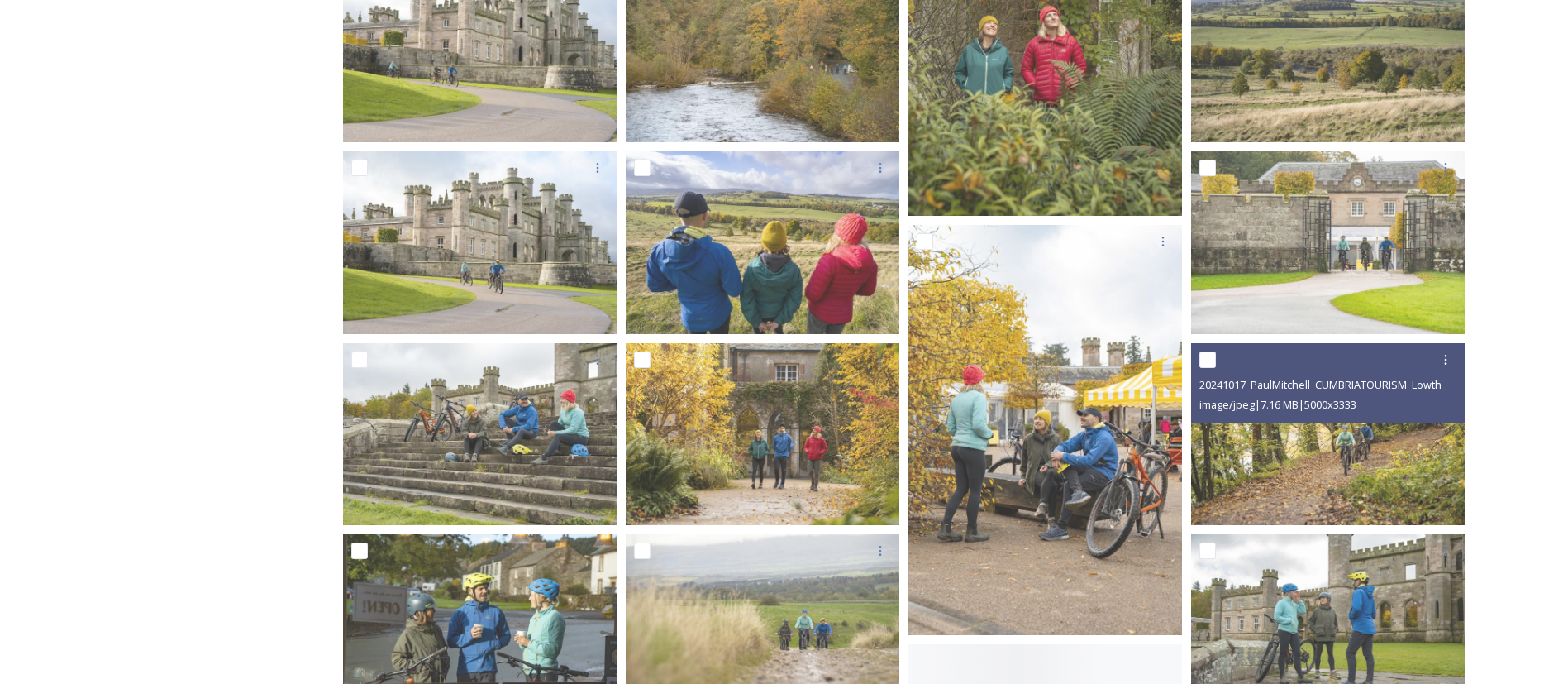
scroll to position [2978, 0]
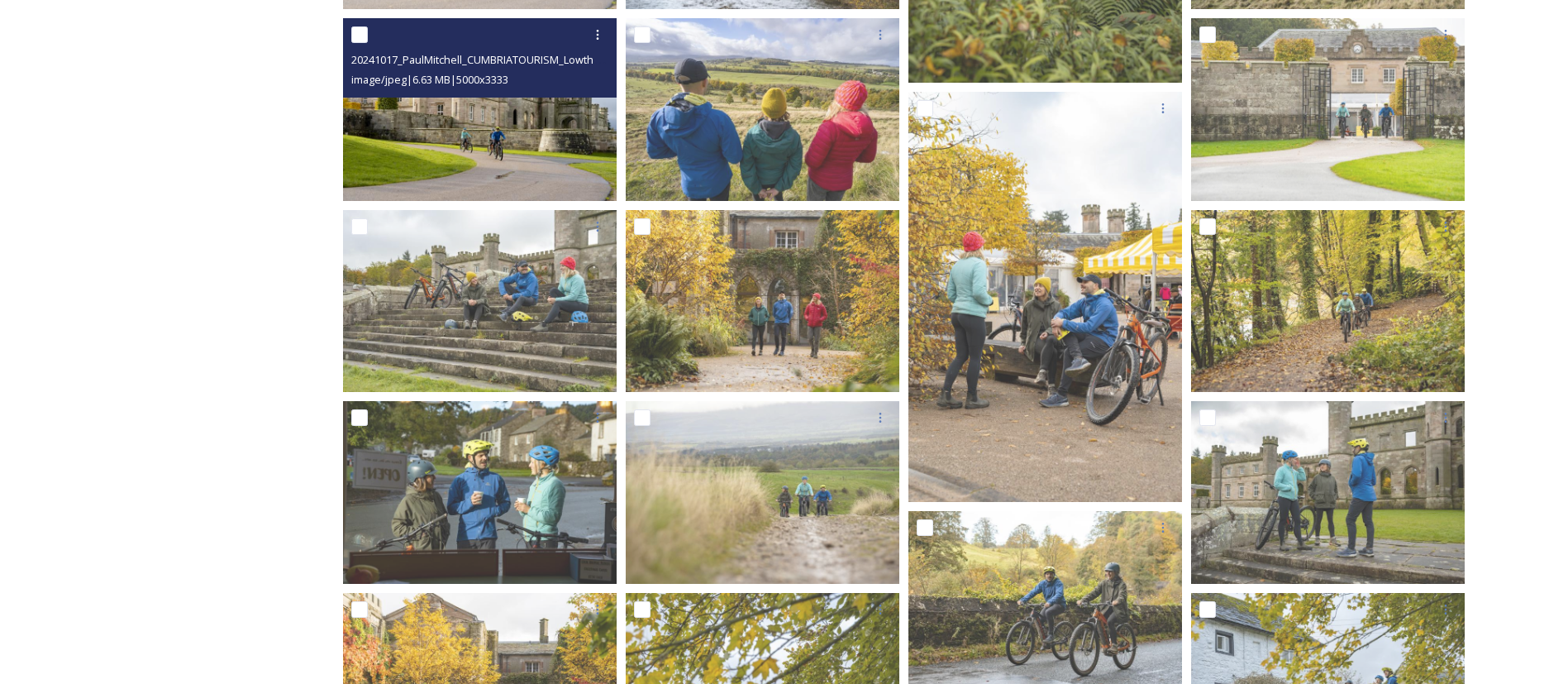
click at [510, 157] on img at bounding box center [479, 110] width 274 height 183
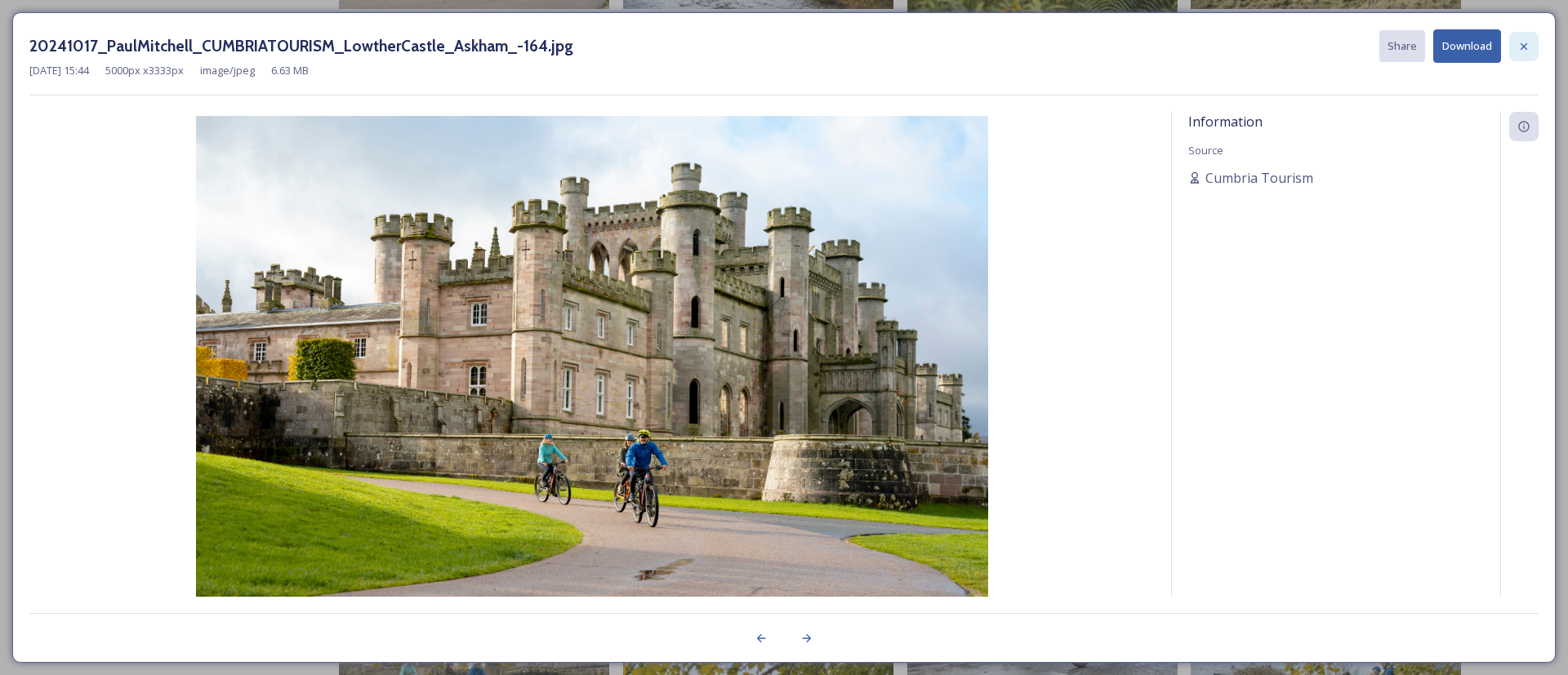
click at [1523, 45] on icon at bounding box center [1524, 45] width 7 height 7
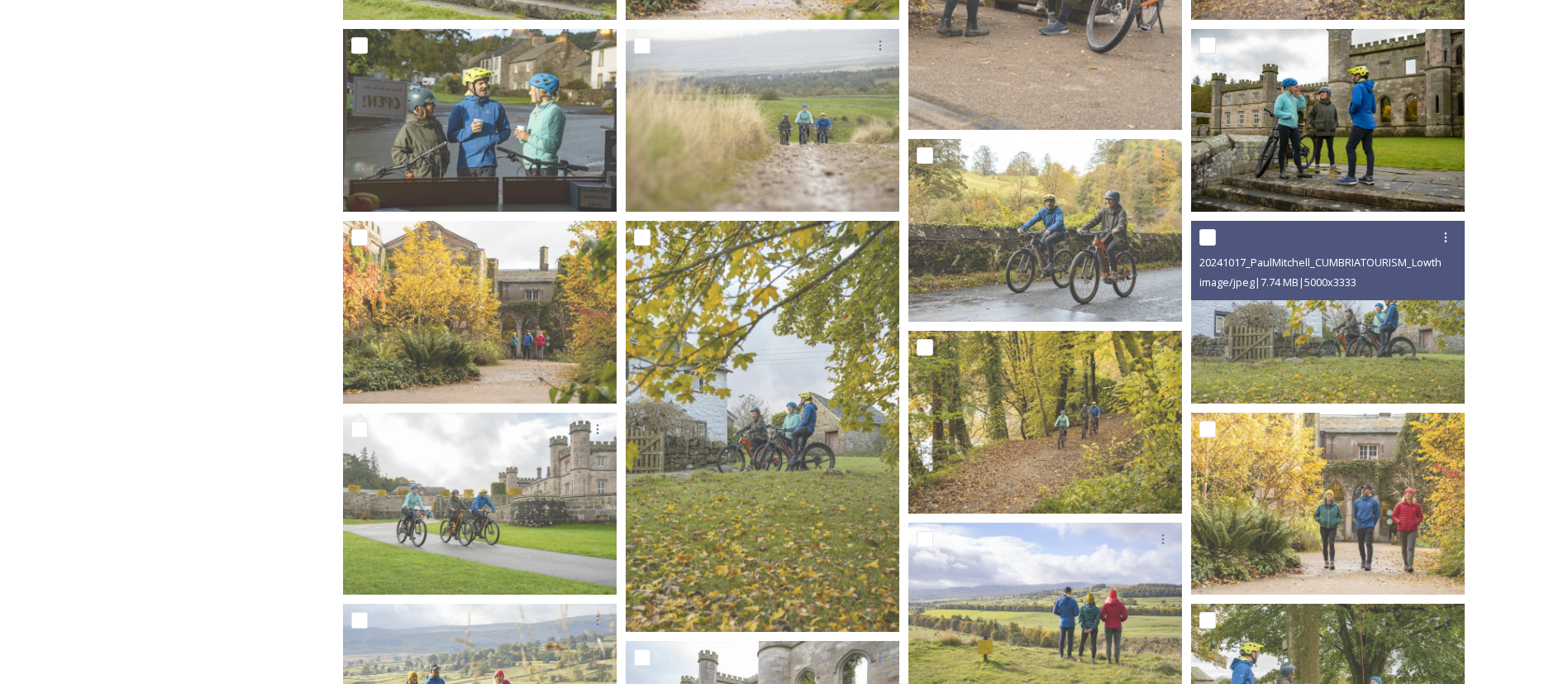
scroll to position [3598, 0]
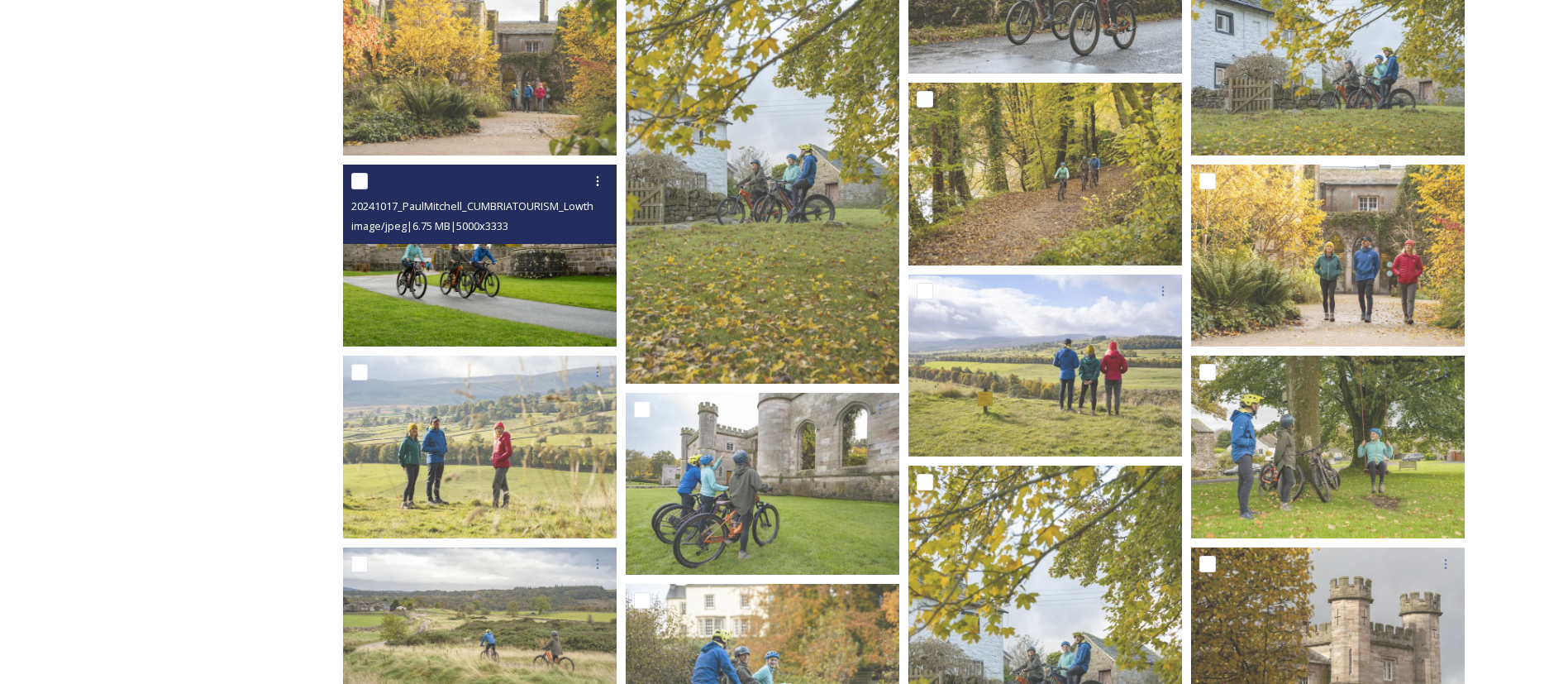
click at [426, 274] on img at bounding box center [479, 256] width 274 height 183
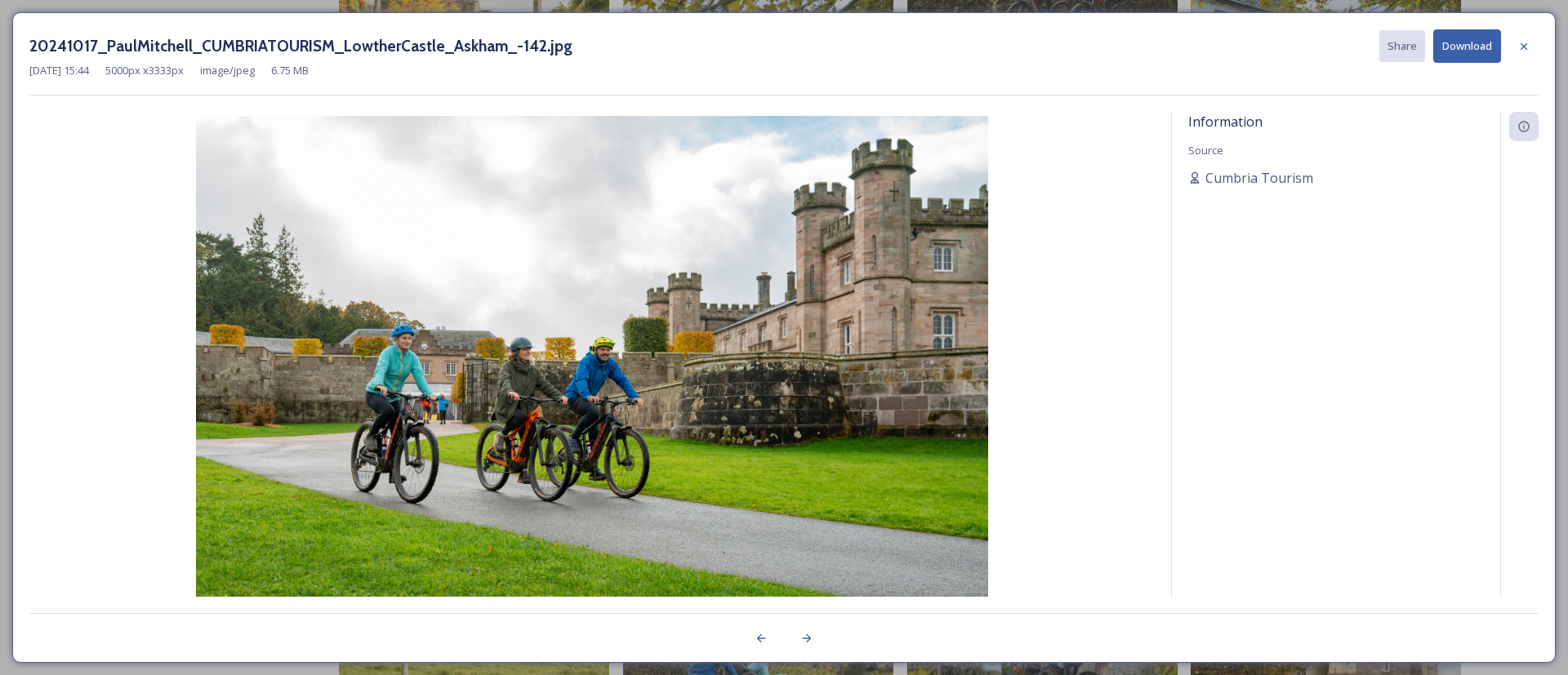
click at [1529, 45] on div at bounding box center [1524, 47] width 30 height 30
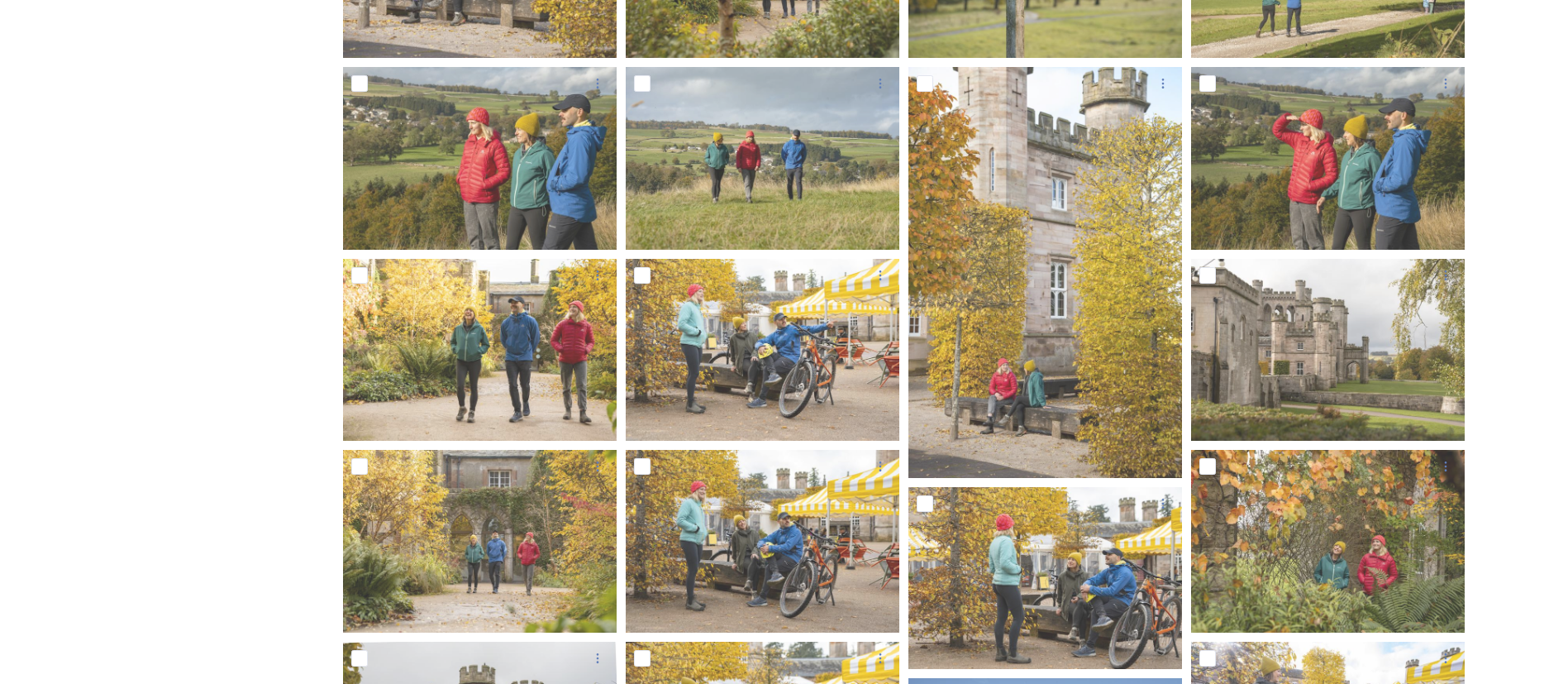
scroll to position [0, 0]
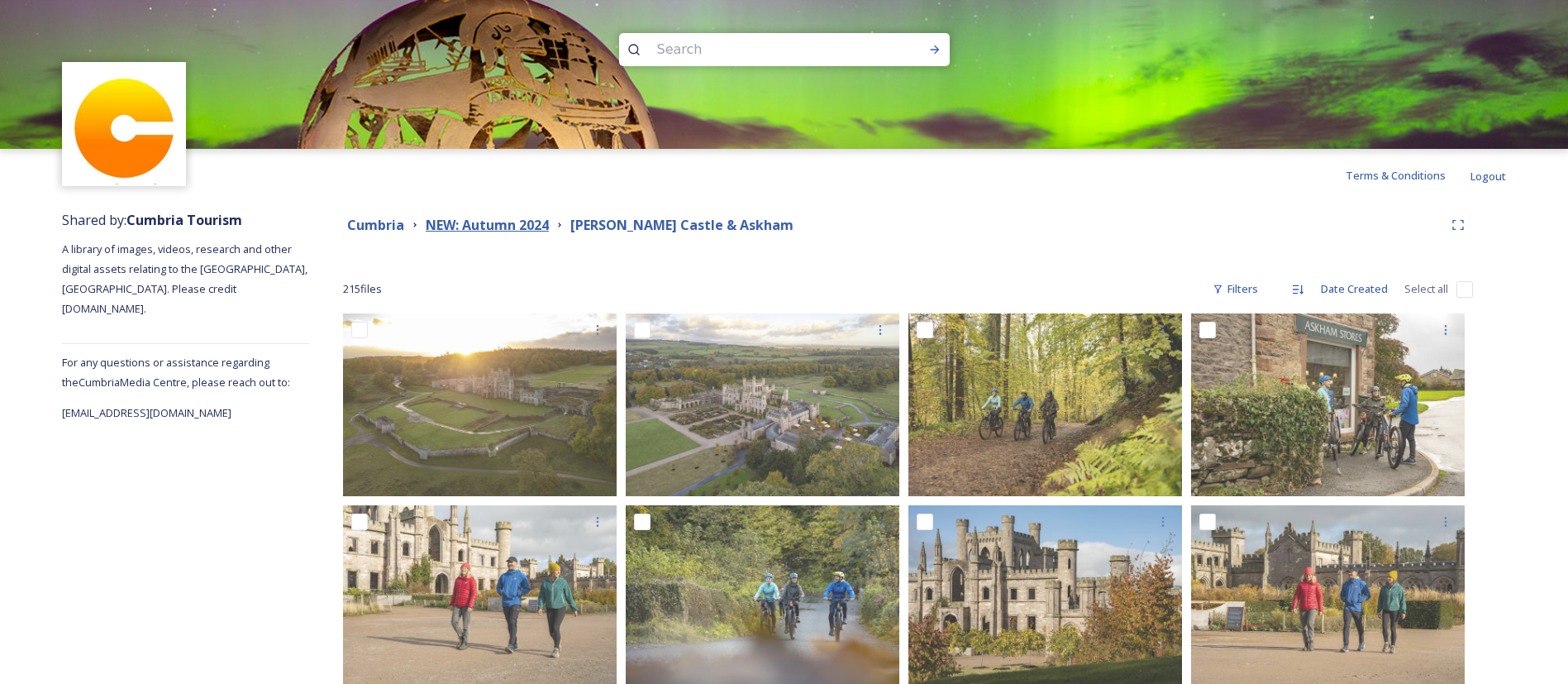
click at [500, 224] on strong "NEW: Autumn 2024" at bounding box center [487, 225] width 123 height 18
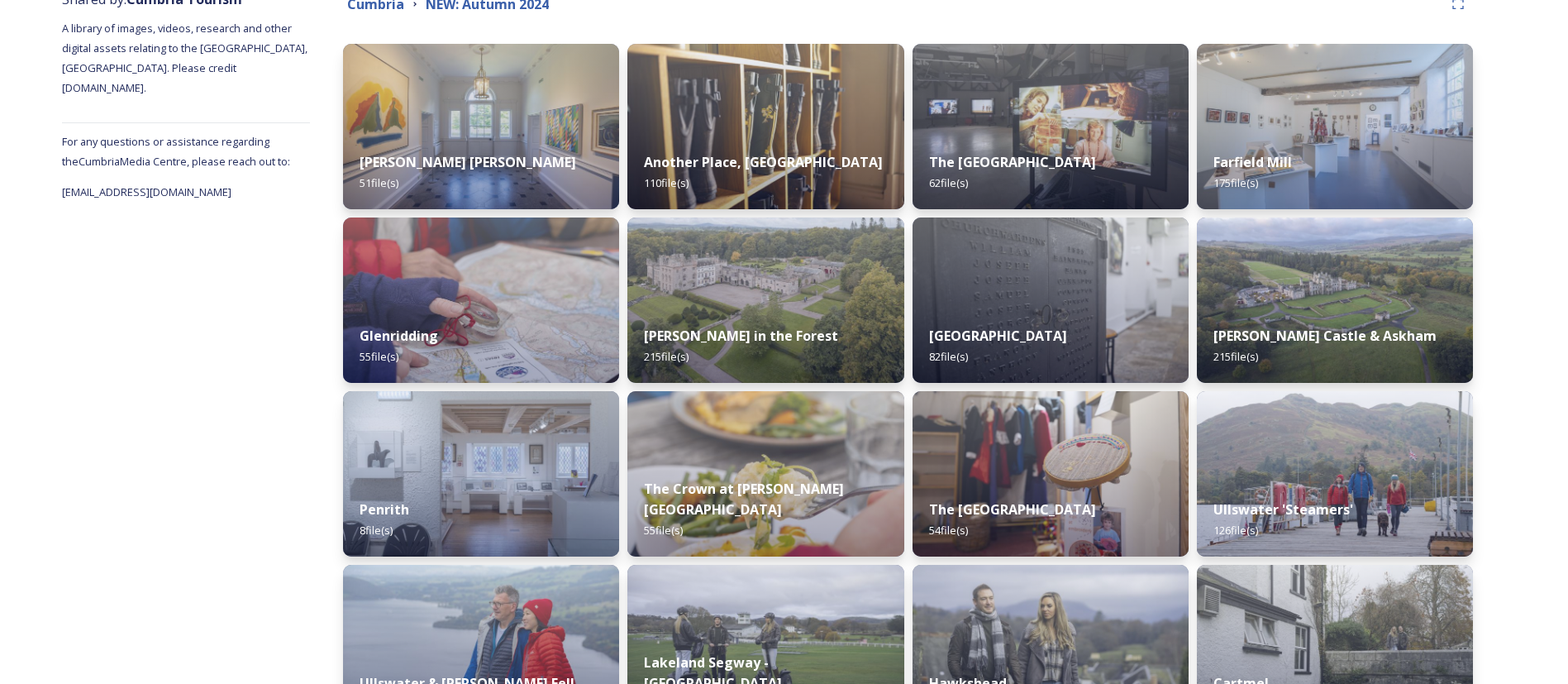
scroll to position [344, 0]
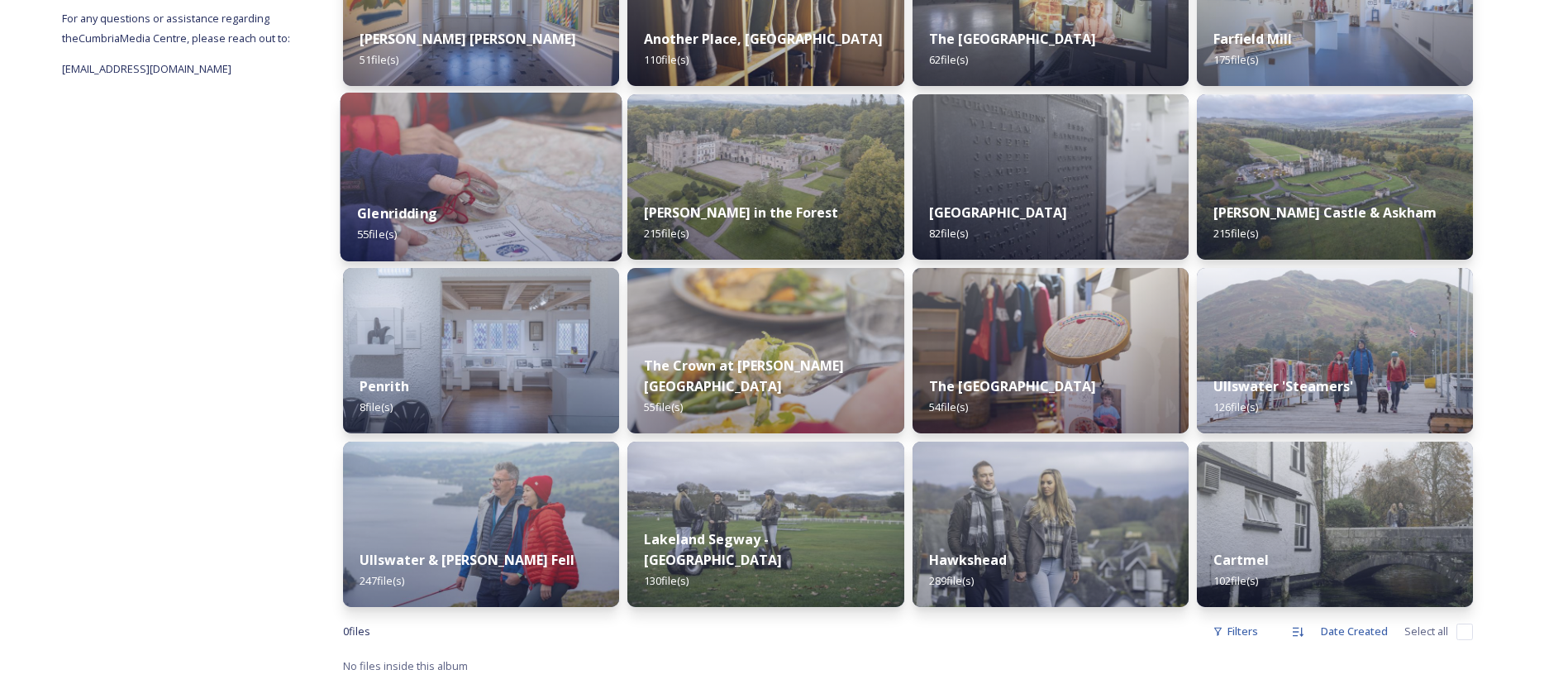
click at [508, 501] on img at bounding box center [481, 525] width 276 height 166
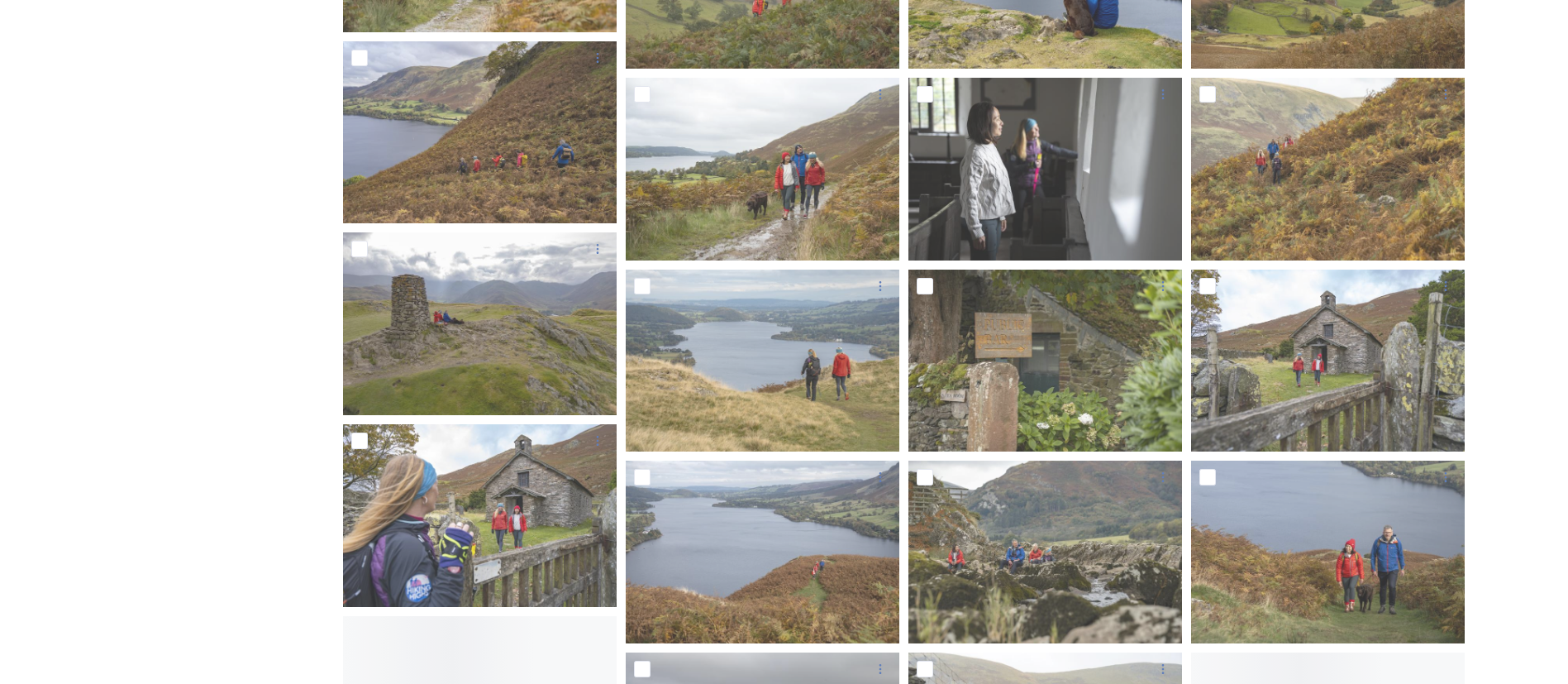
scroll to position [3738, 0]
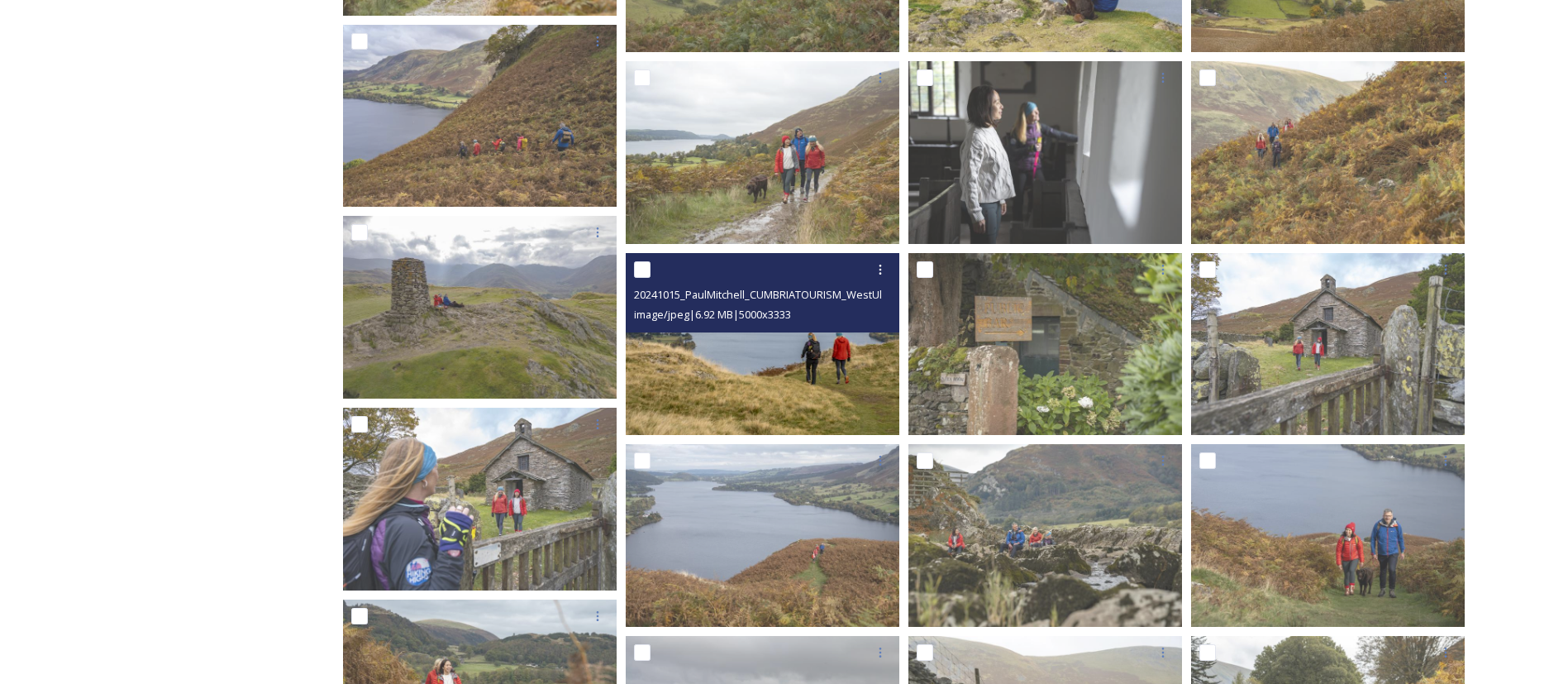
click at [776, 385] on img at bounding box center [762, 344] width 274 height 183
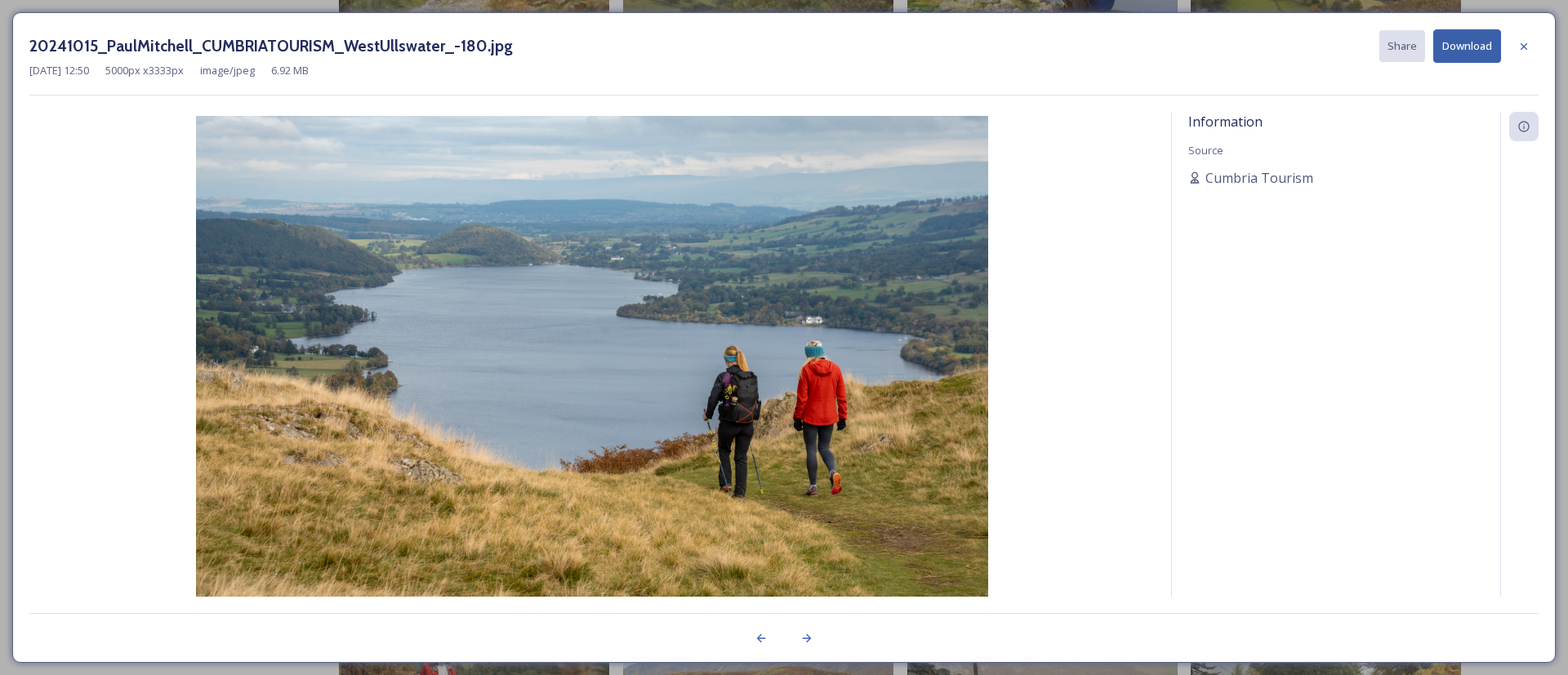
click at [1473, 52] on button "Download" at bounding box center [1467, 46] width 68 height 34
click at [1514, 48] on div at bounding box center [1524, 47] width 30 height 30
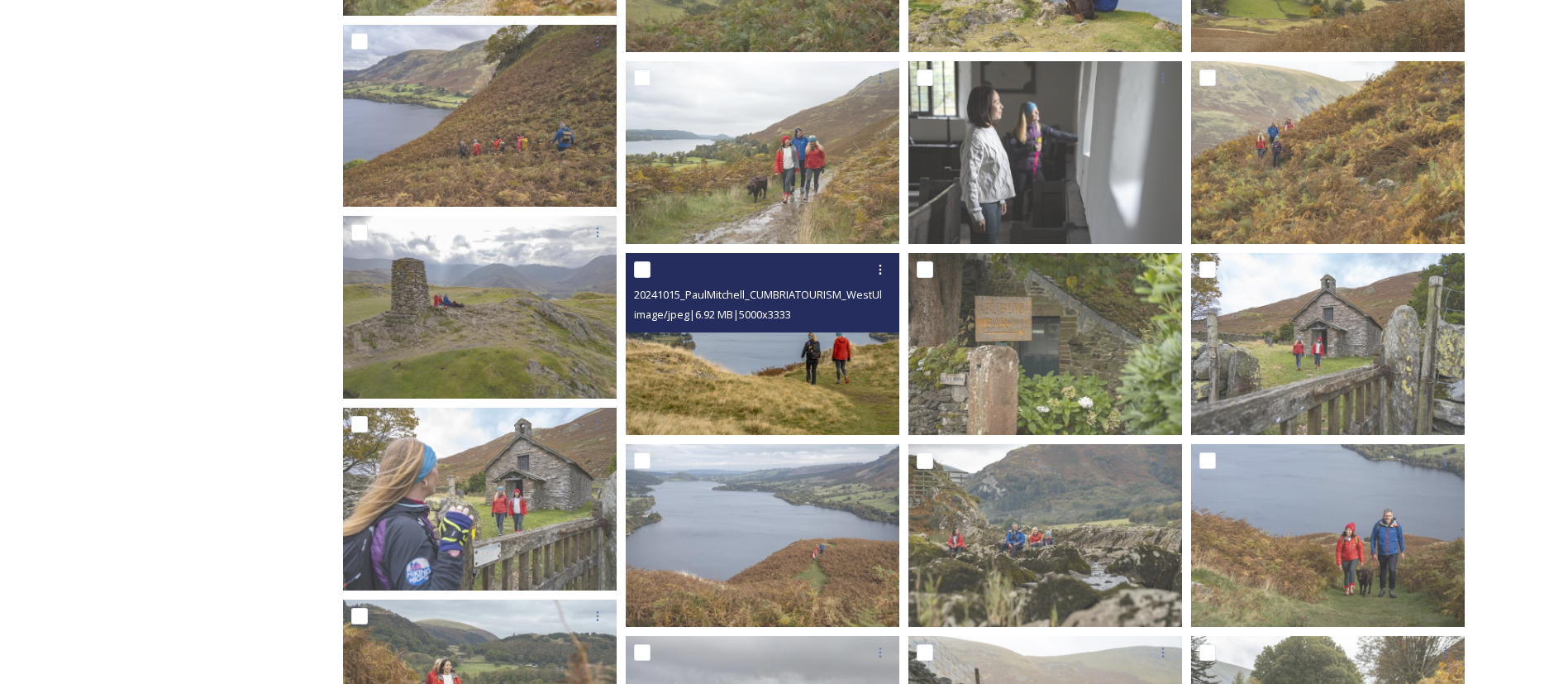
click at [859, 373] on img at bounding box center [762, 344] width 274 height 183
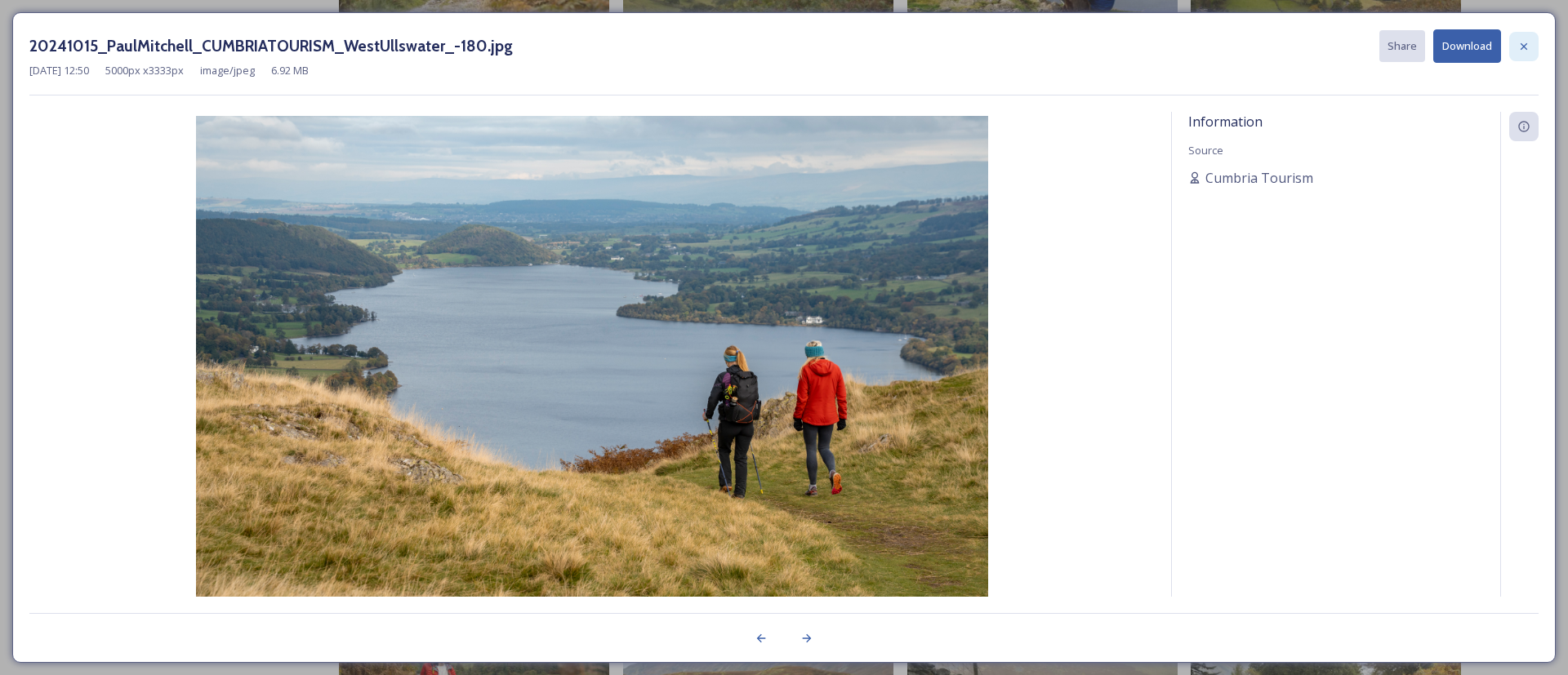
click at [1512, 52] on div at bounding box center [1524, 47] width 30 height 30
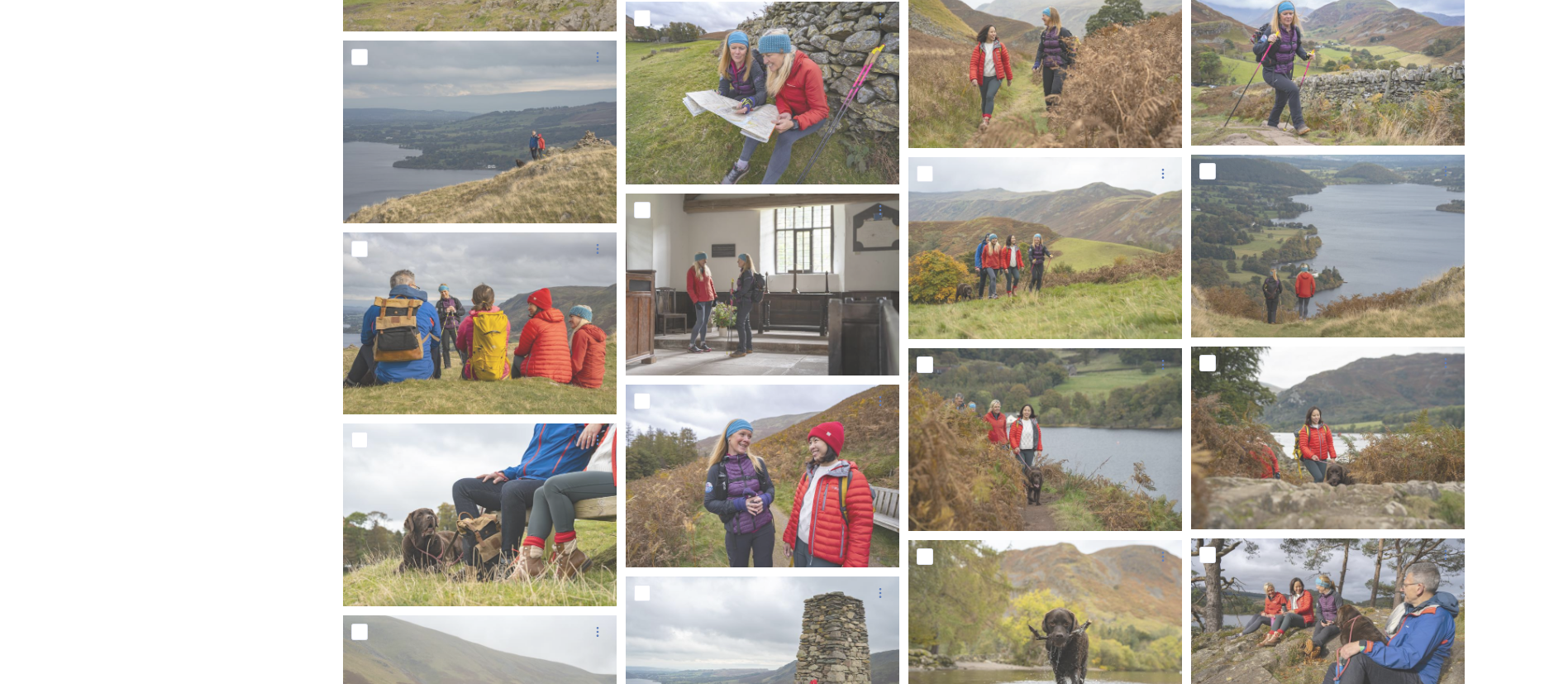
scroll to position [7212, 0]
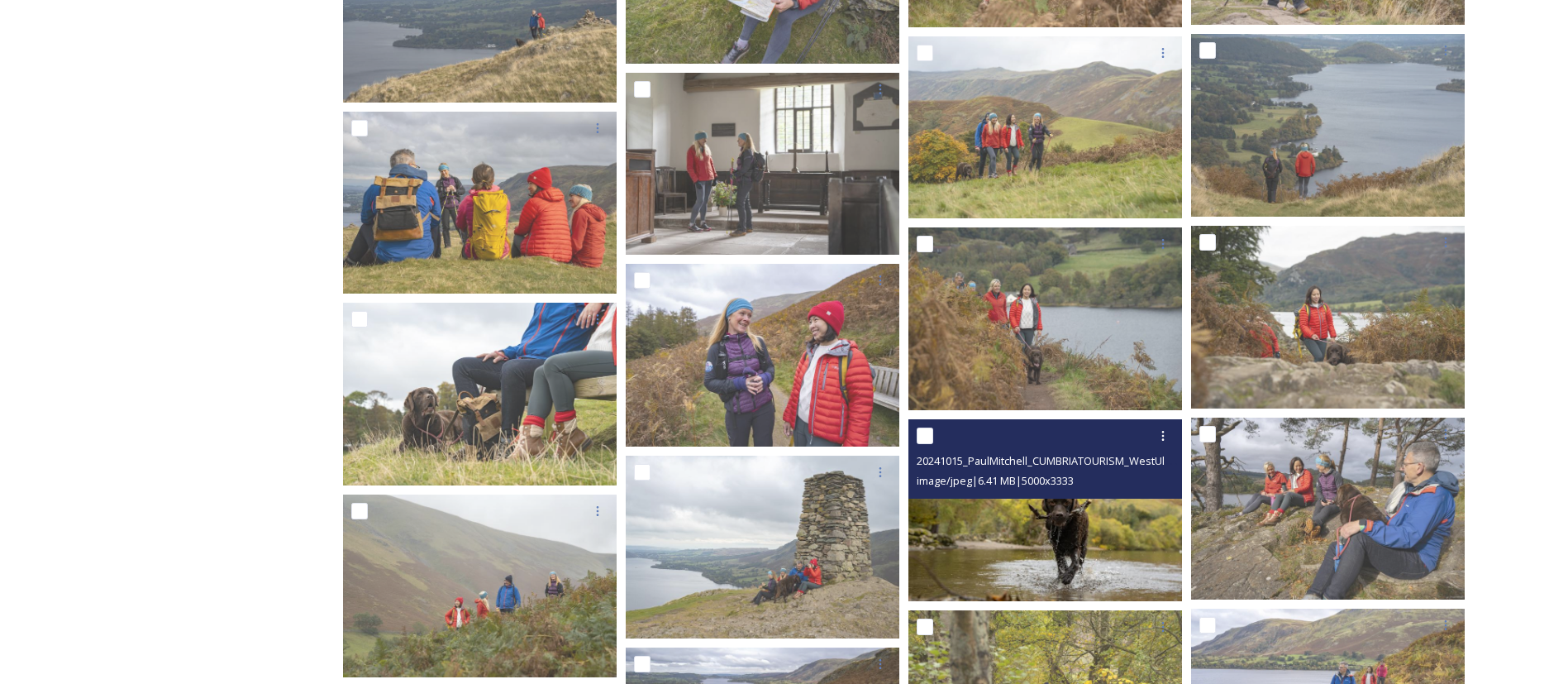
click at [999, 554] on img at bounding box center [1045, 511] width 274 height 183
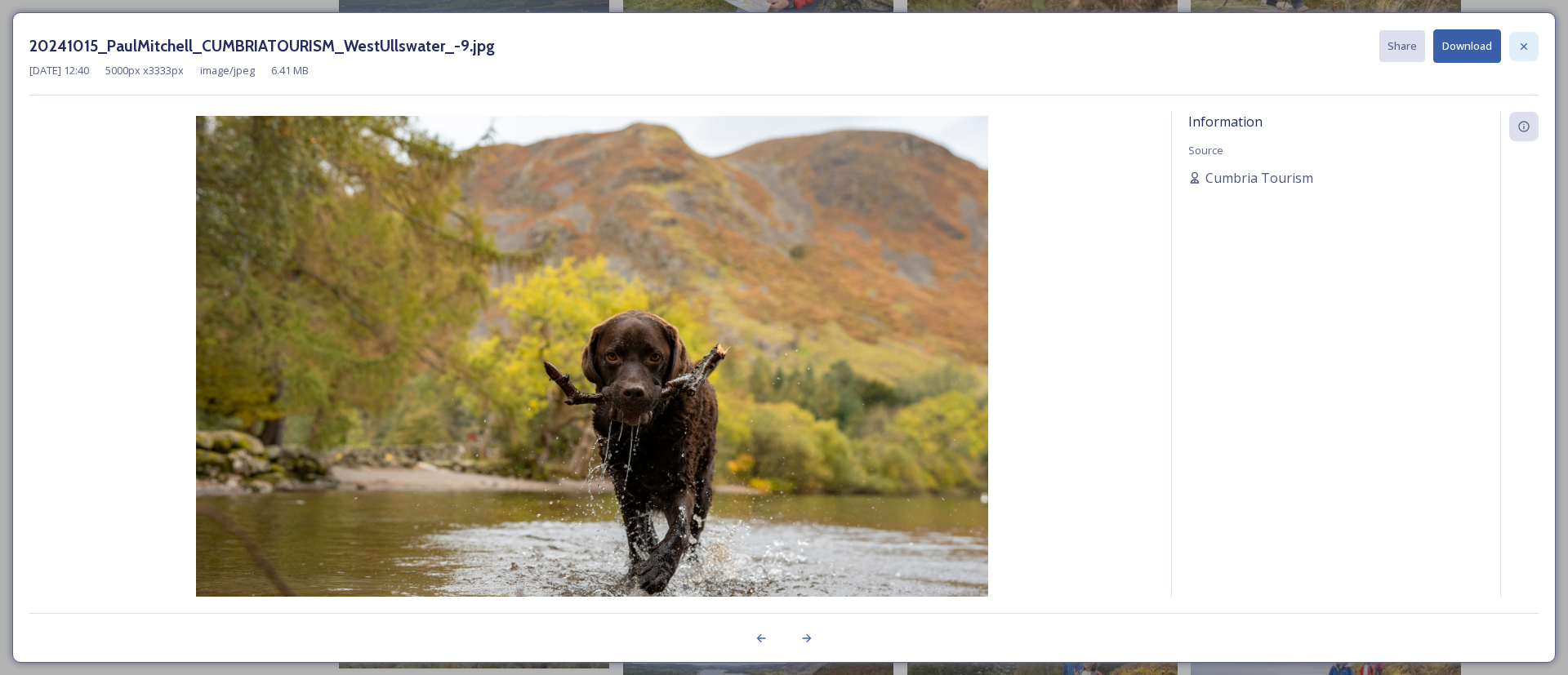
click at [1517, 55] on div at bounding box center [1524, 47] width 30 height 30
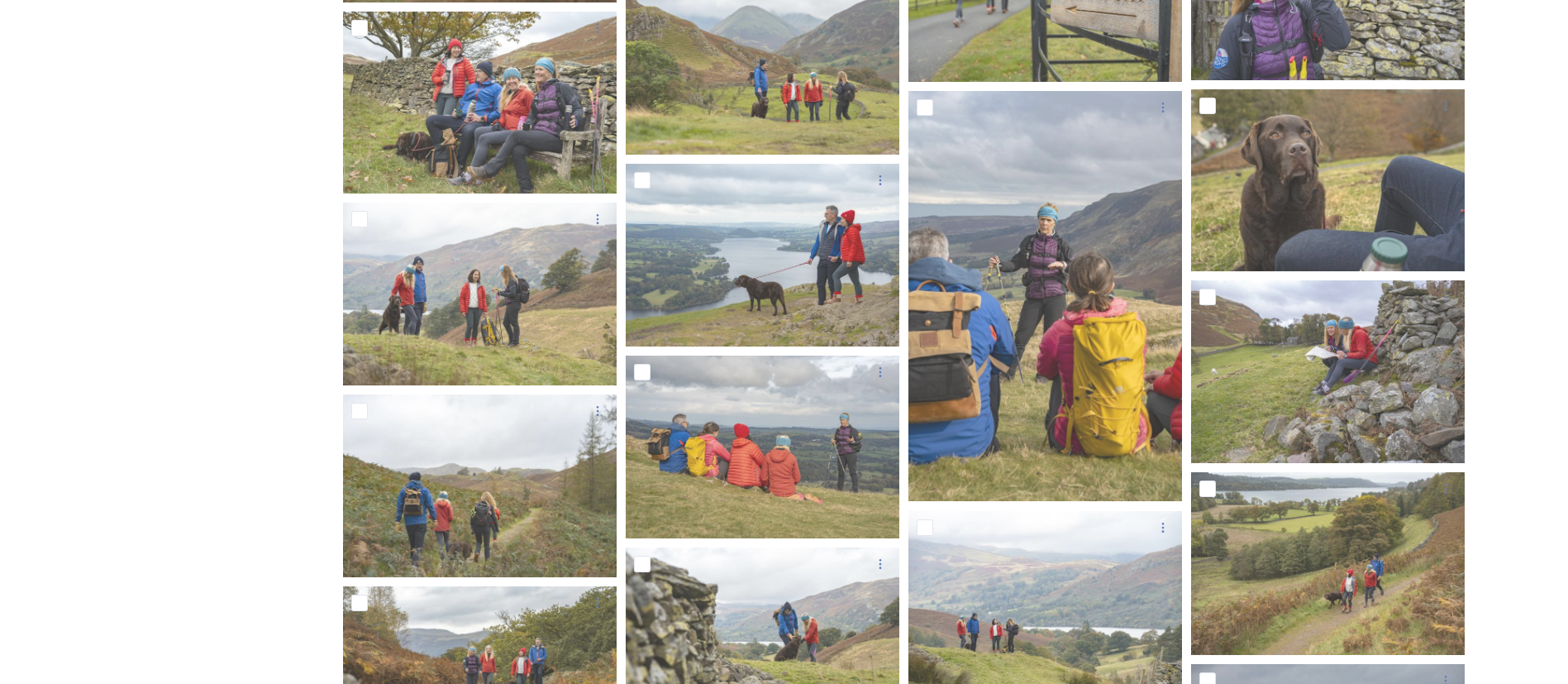
scroll to position [9445, 0]
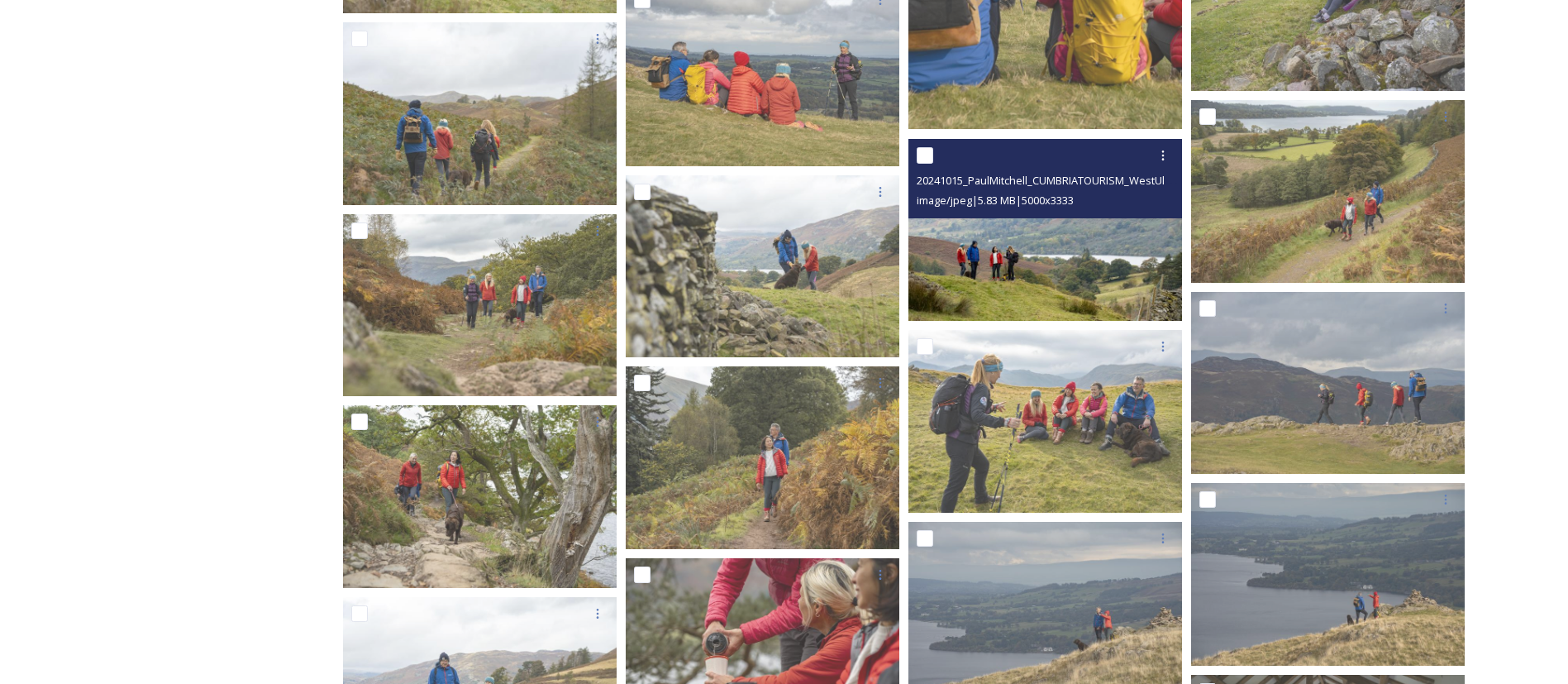
click at [1050, 274] on img at bounding box center [1045, 229] width 274 height 183
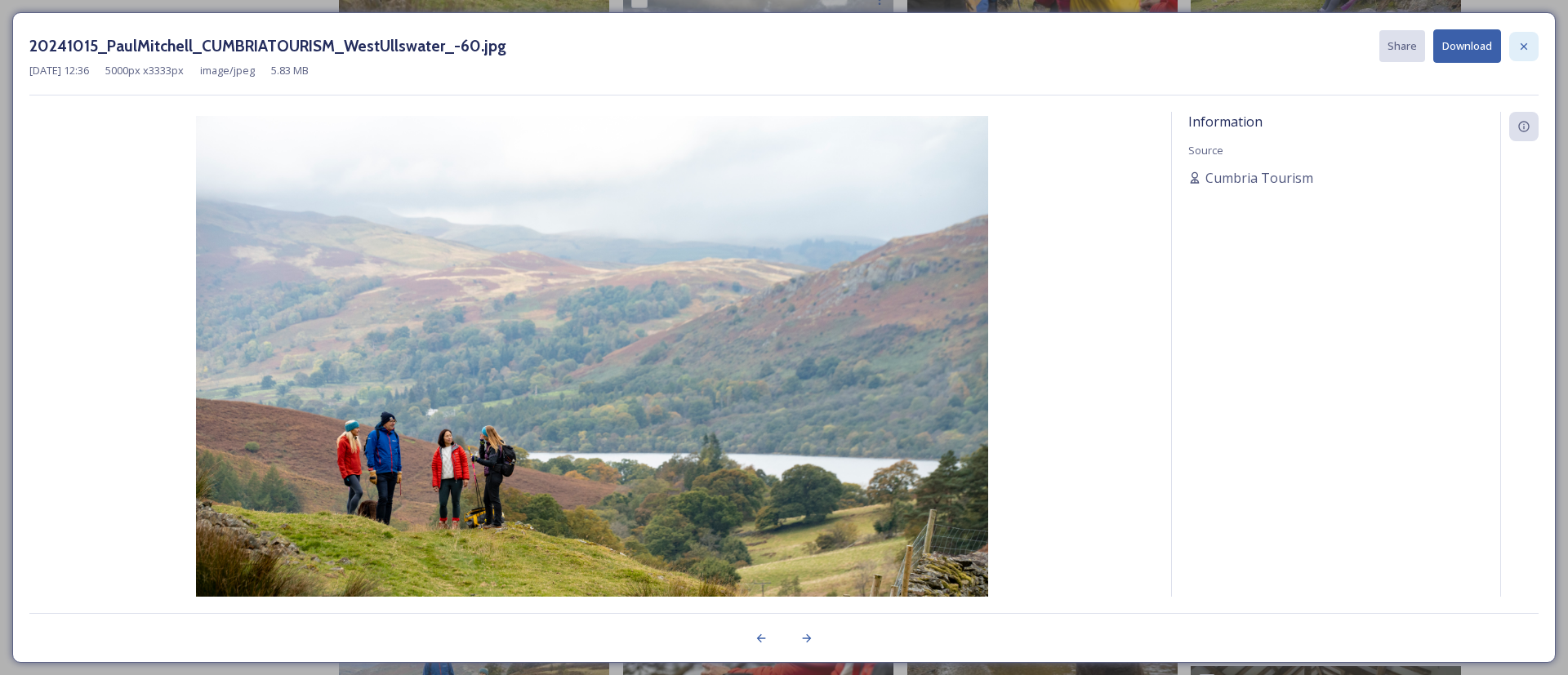
click at [1520, 46] on icon at bounding box center [1524, 46] width 13 height 13
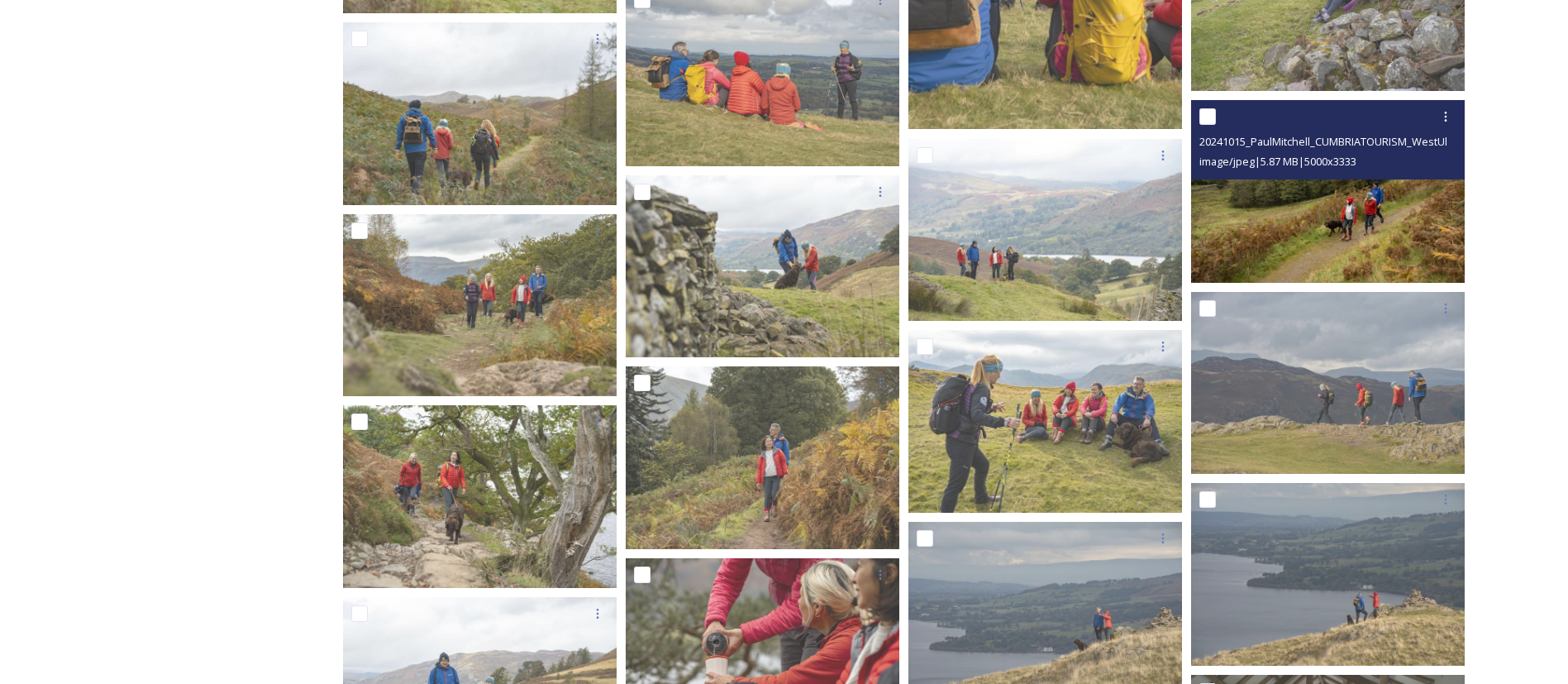
click at [1364, 233] on img at bounding box center [1328, 192] width 274 height 183
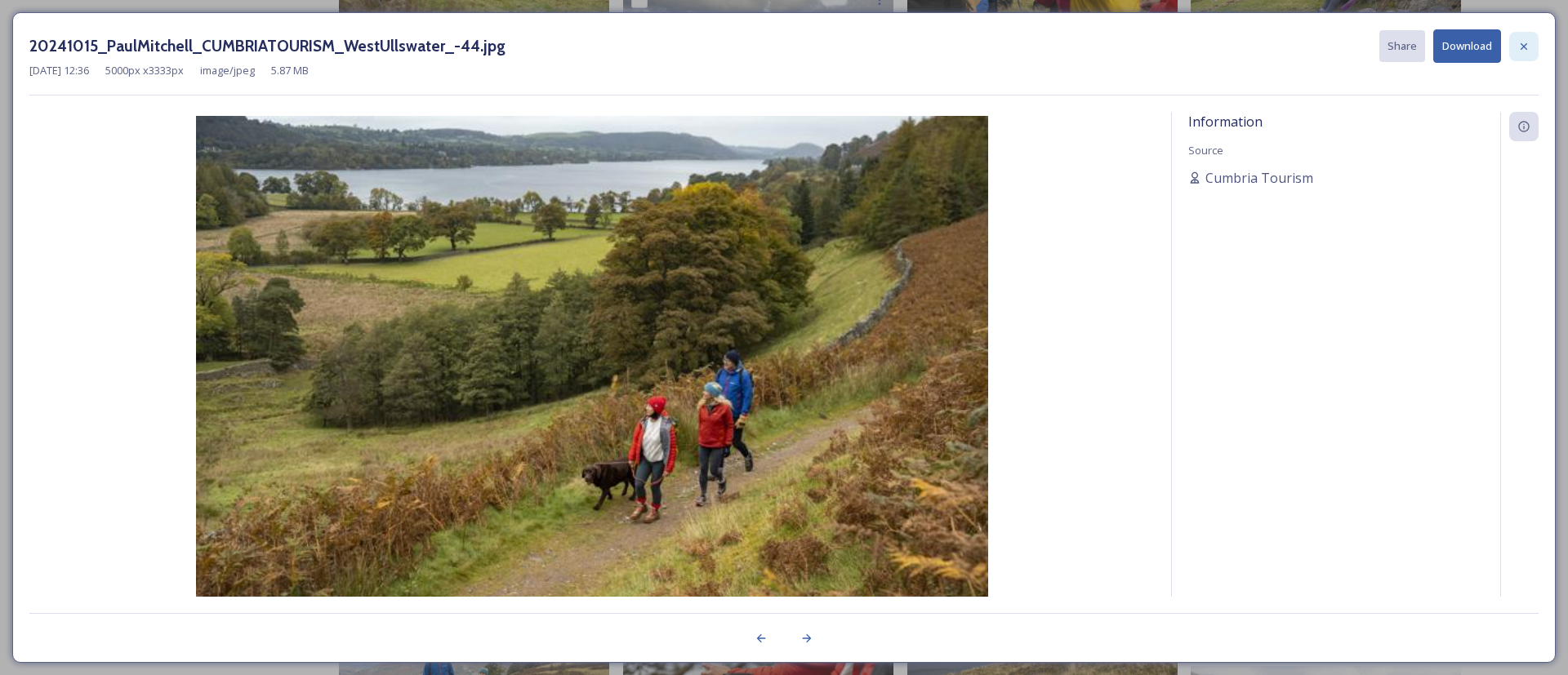
click at [1511, 49] on div at bounding box center [1524, 47] width 30 height 30
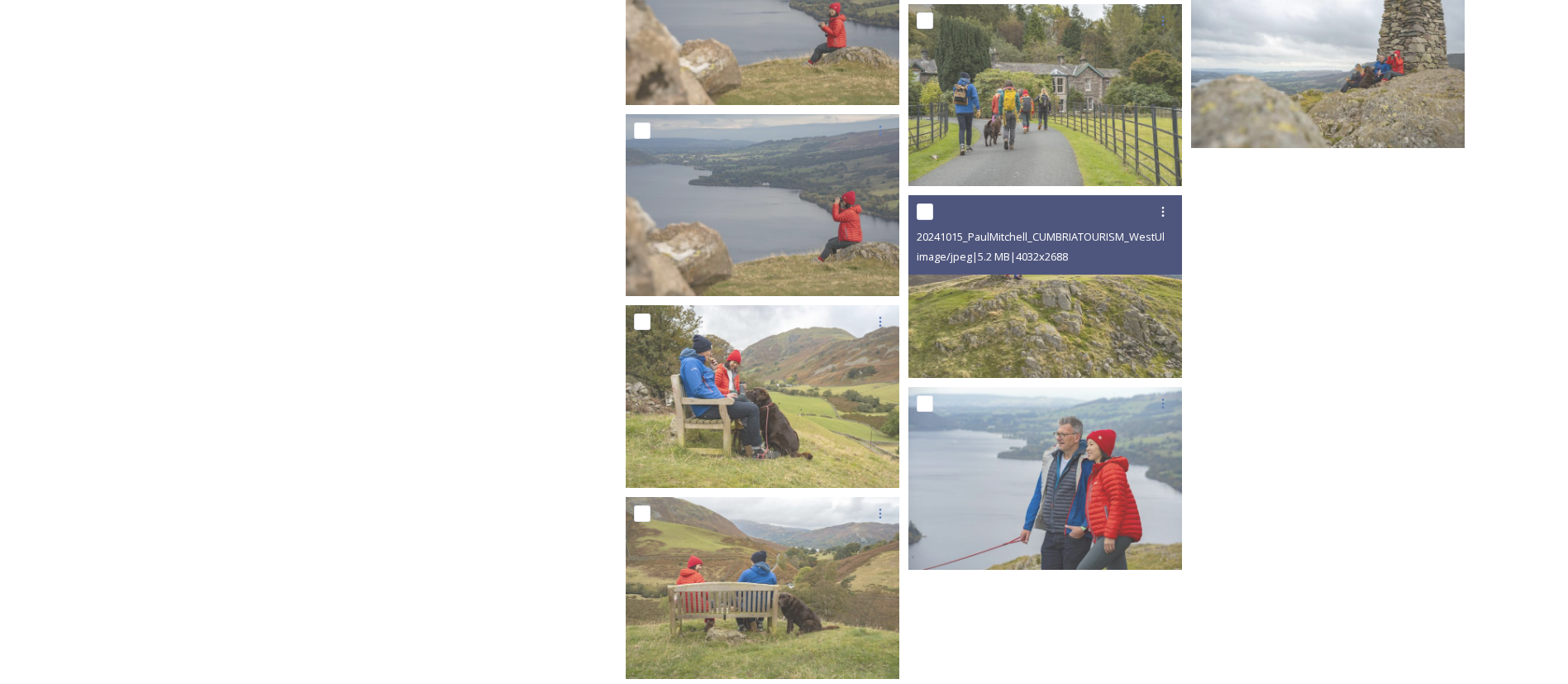
scroll to position [12905, 0]
